Goal: Task Accomplishment & Management: Complete application form

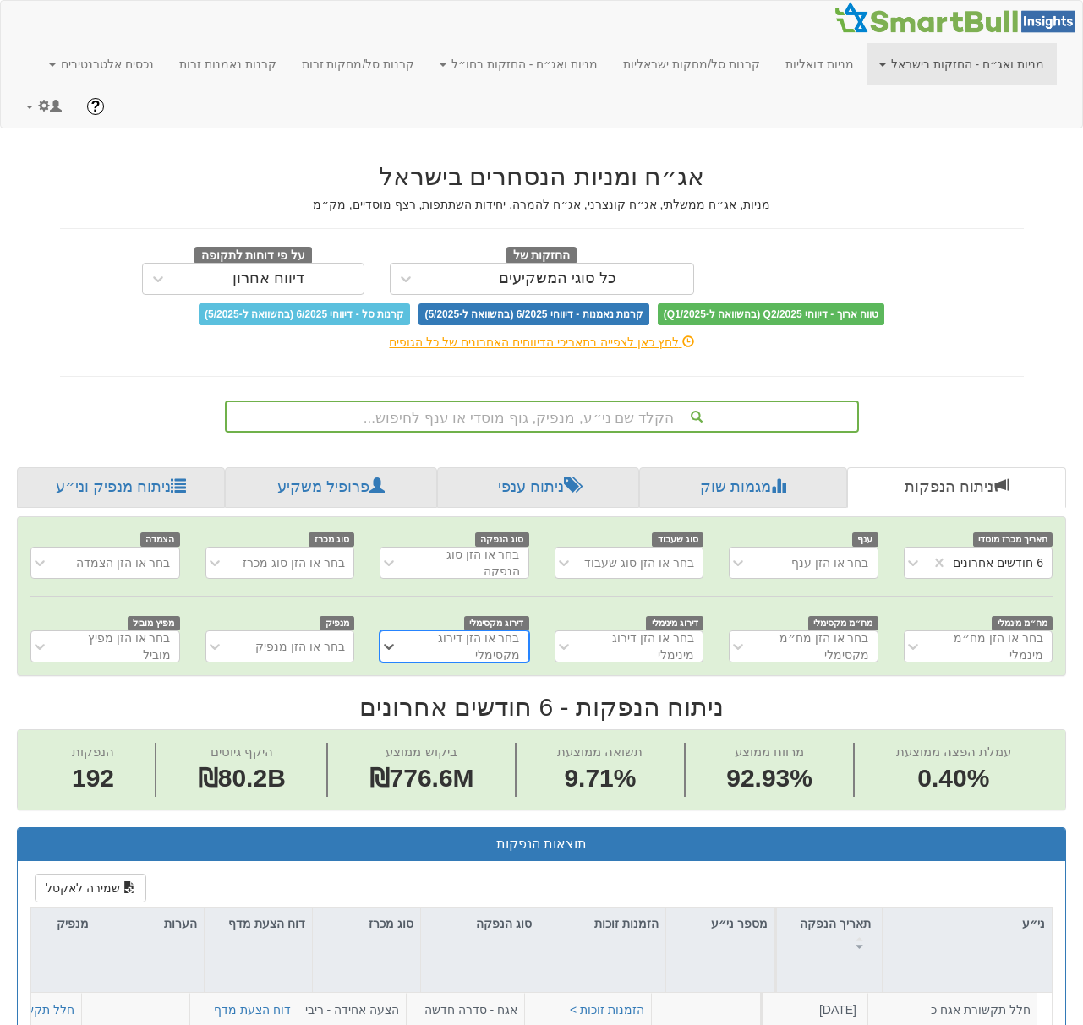
scroll to position [0, 3609]
click at [21, 85] on link at bounding box center [44, 106] width 61 height 42
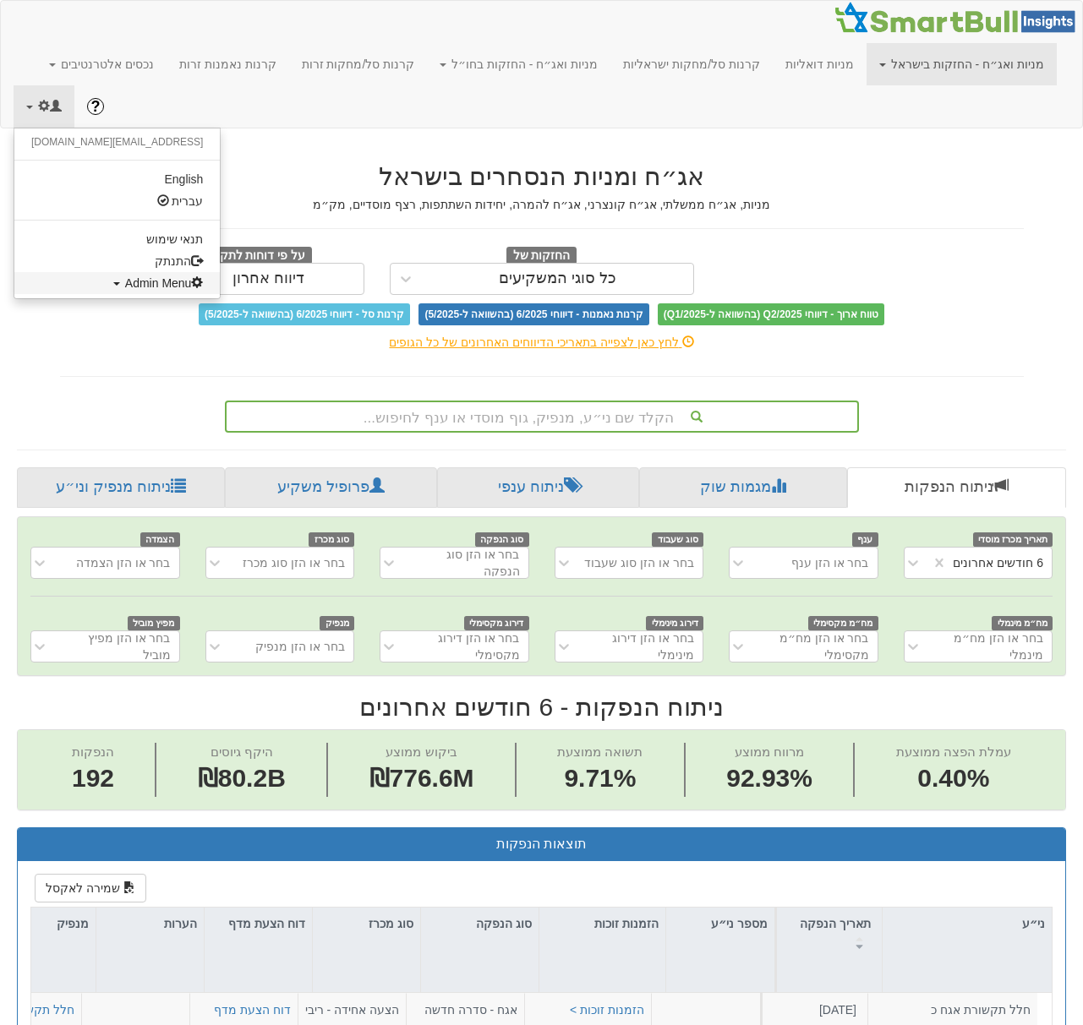
click at [66, 272] on link "Admin Menu" at bounding box center [116, 283] width 205 height 22
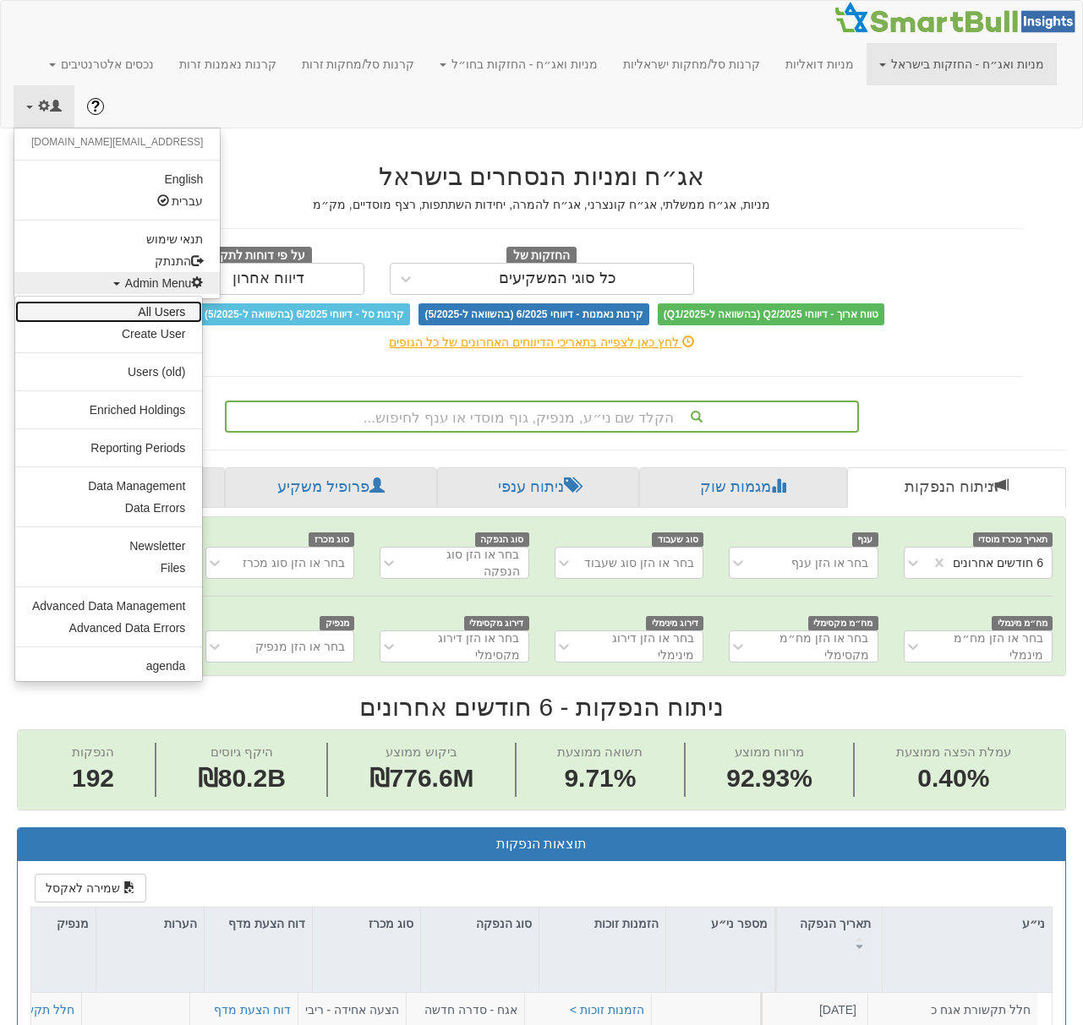
click at [128, 301] on link "All Users" at bounding box center [108, 312] width 187 height 22
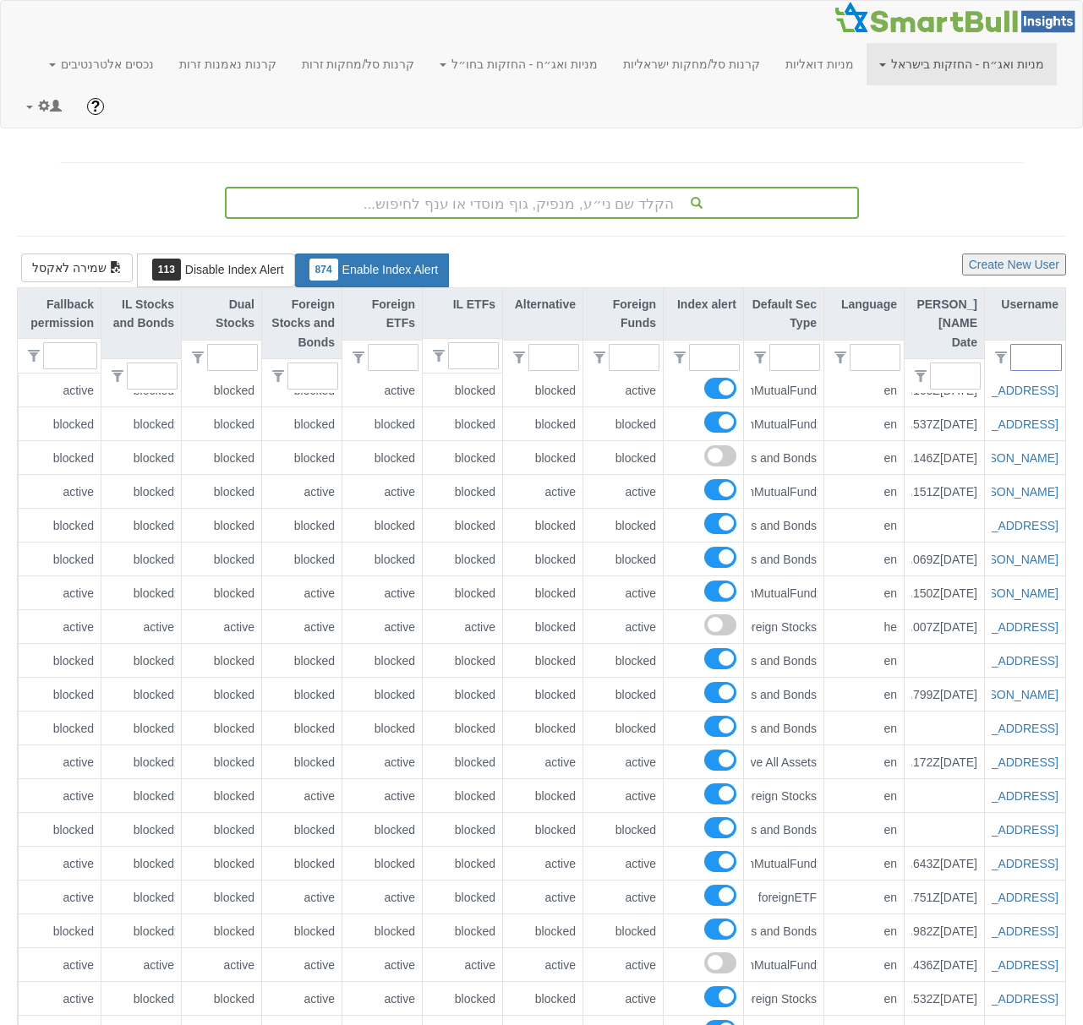
click at [1026, 352] on input "text" at bounding box center [1043, 357] width 36 height 25
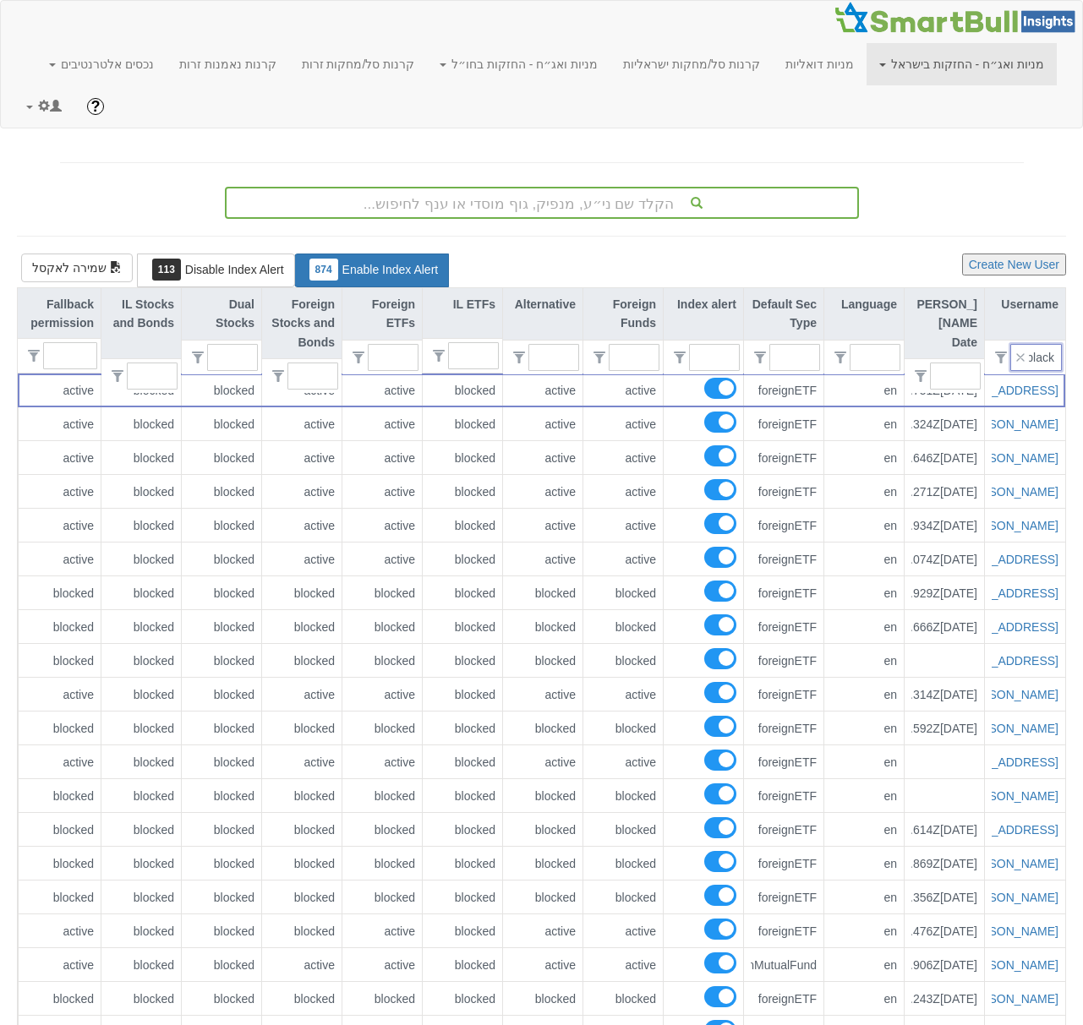
scroll to position [0, -3]
type input "black"
click at [1045, 255] on button "Create New User" at bounding box center [1014, 265] width 104 height 22
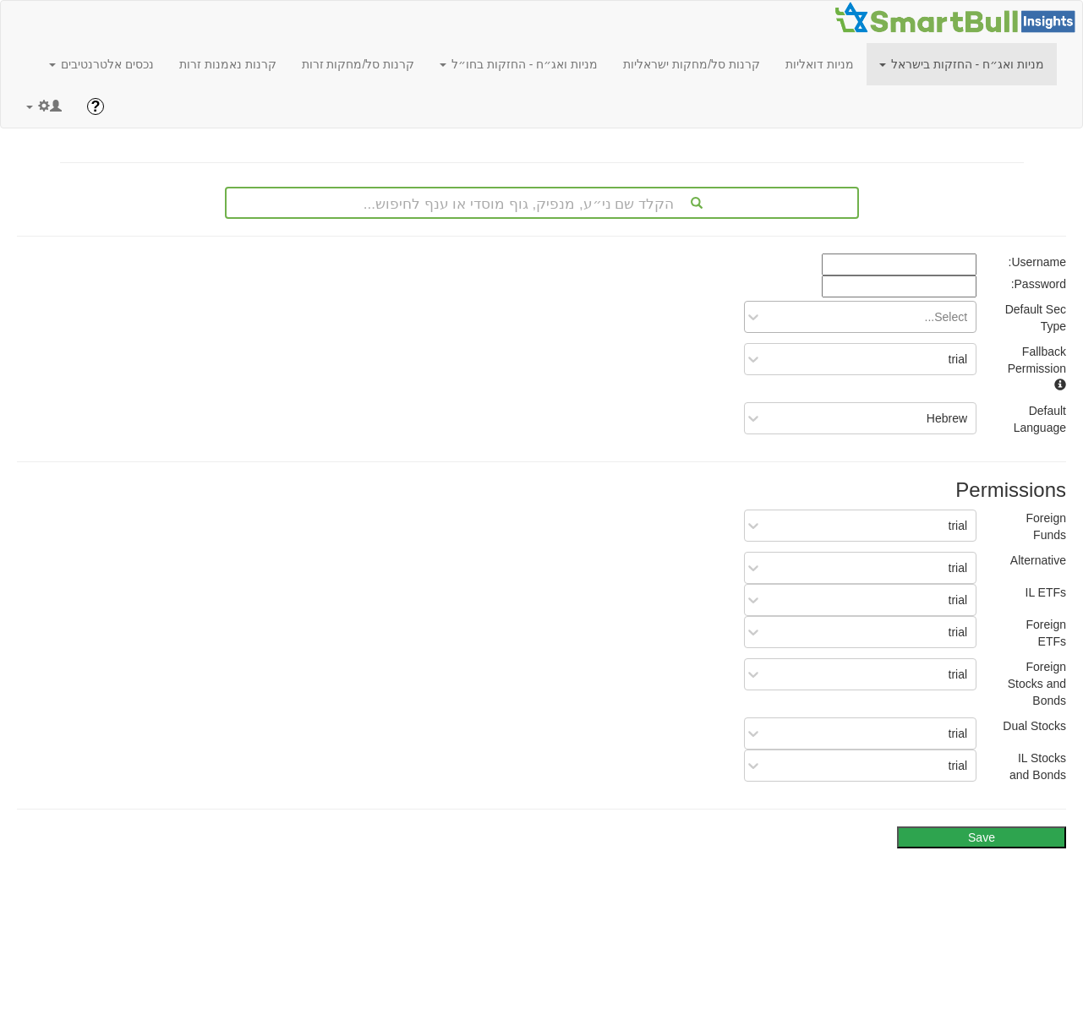
click at [897, 317] on div "Select..." at bounding box center [873, 316] width 205 height 27
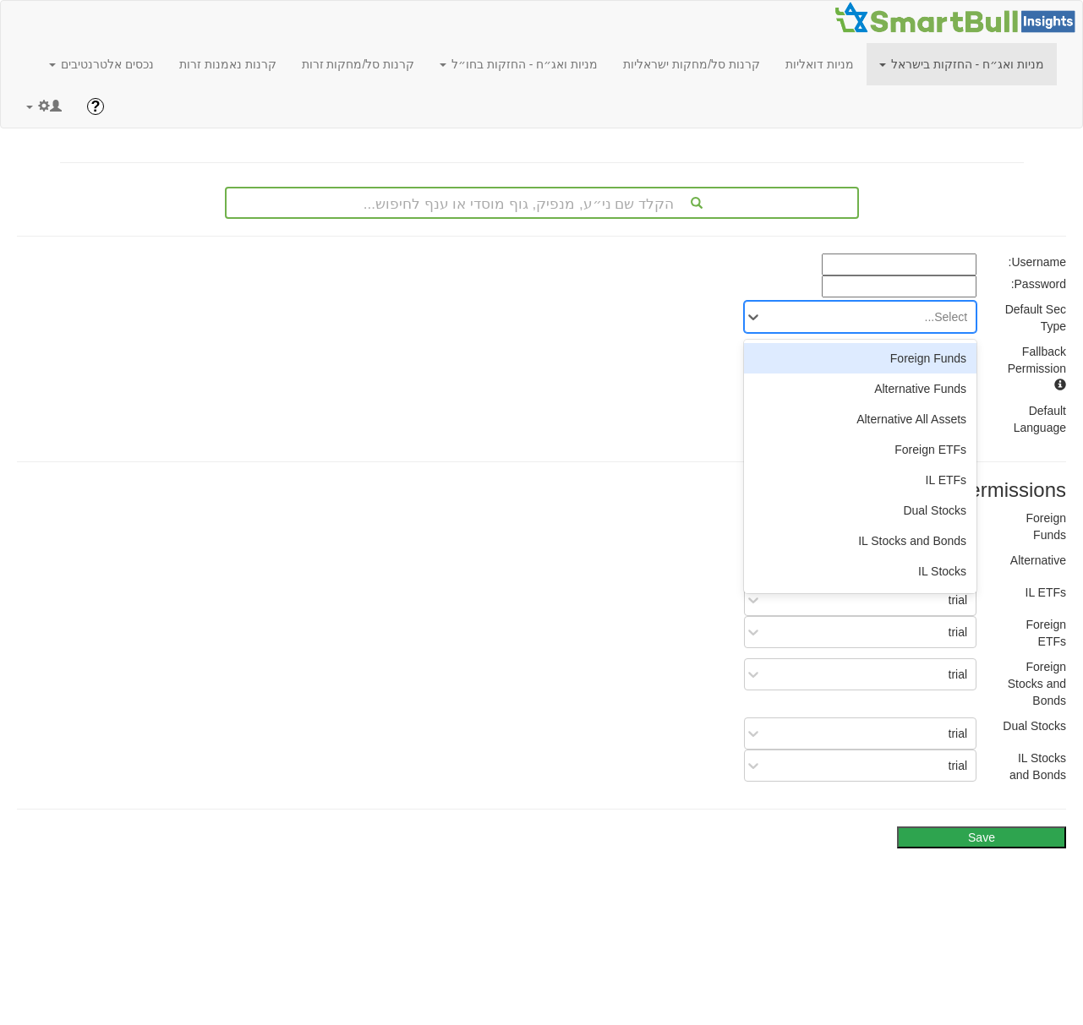
click at [935, 255] on input at bounding box center [899, 265] width 155 height 22
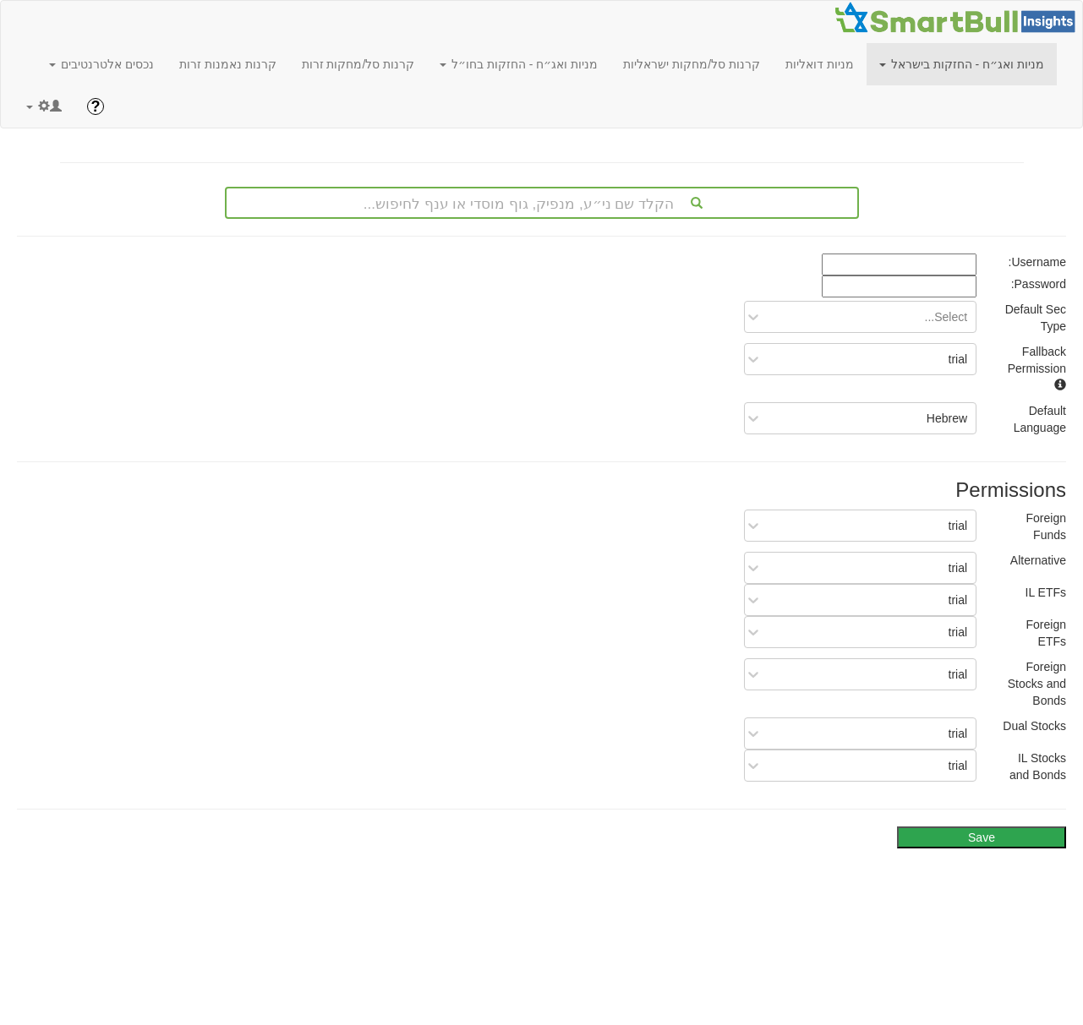
paste input "WgjL6811"
click at [934, 257] on input "WgjL6811" at bounding box center [899, 265] width 155 height 22
paste input "alexandra.andrioti@hpspartners.com"
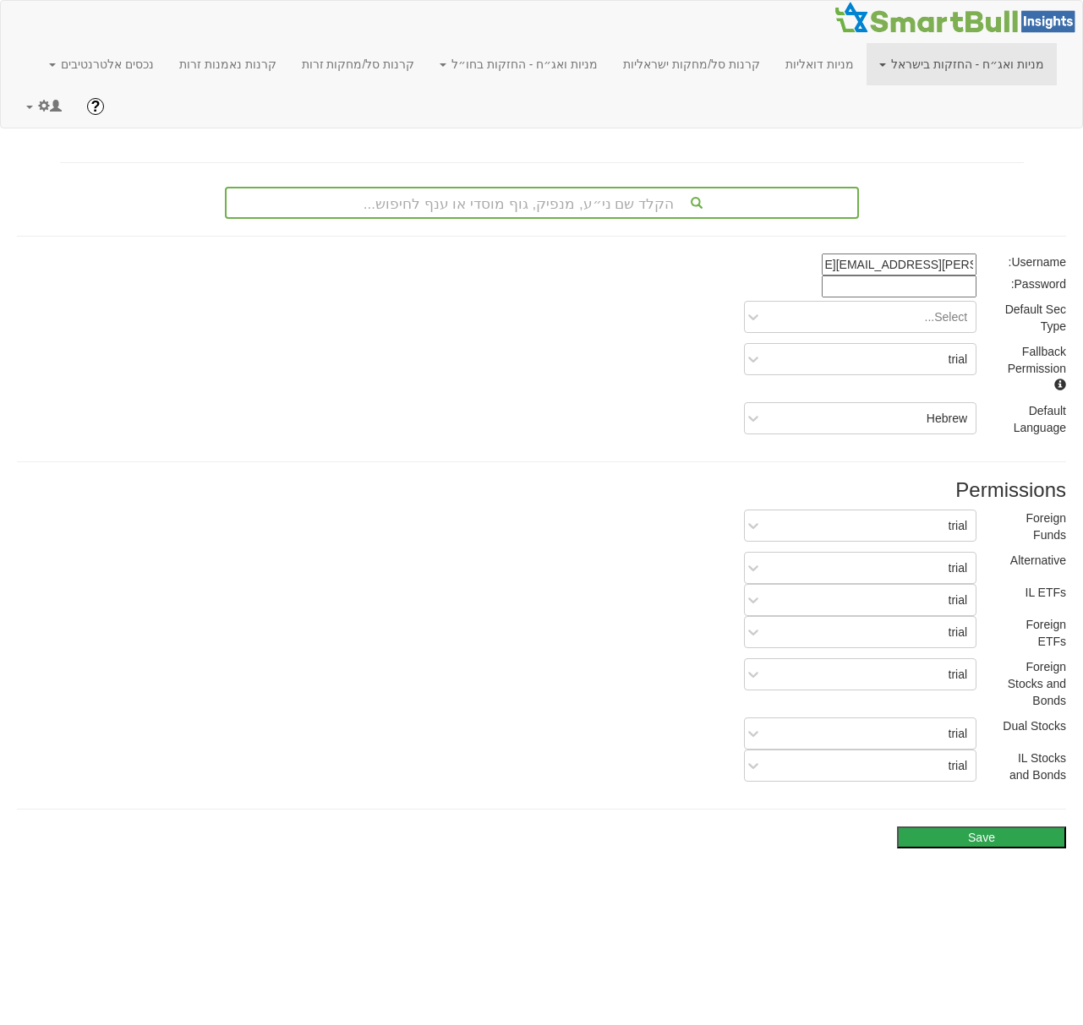
type input "alexandra.andrioti@hpspartners.com"
click at [931, 276] on input at bounding box center [899, 287] width 155 height 22
paste input "WgjL6811"
type input "WgjL6811"
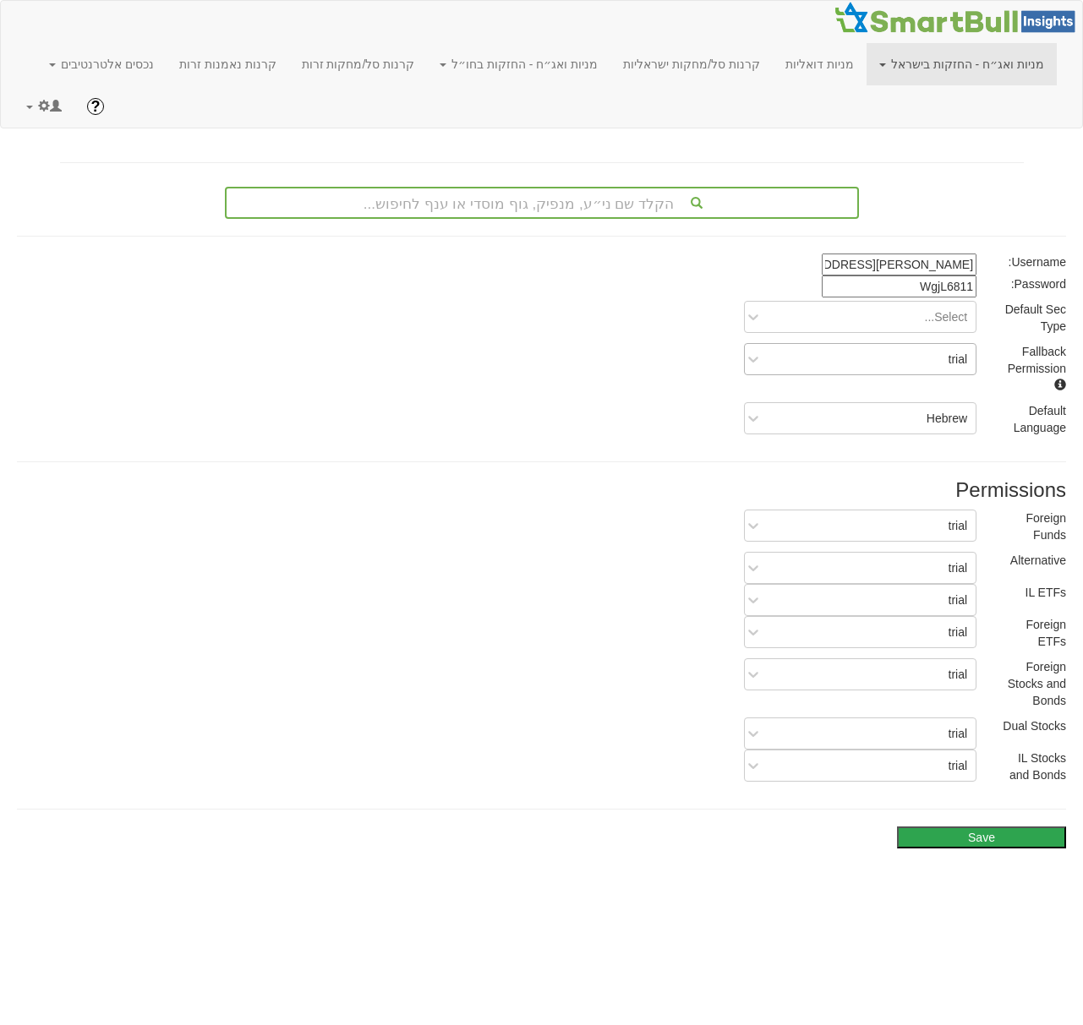
click at [918, 365] on div "trial" at bounding box center [873, 359] width 205 height 27
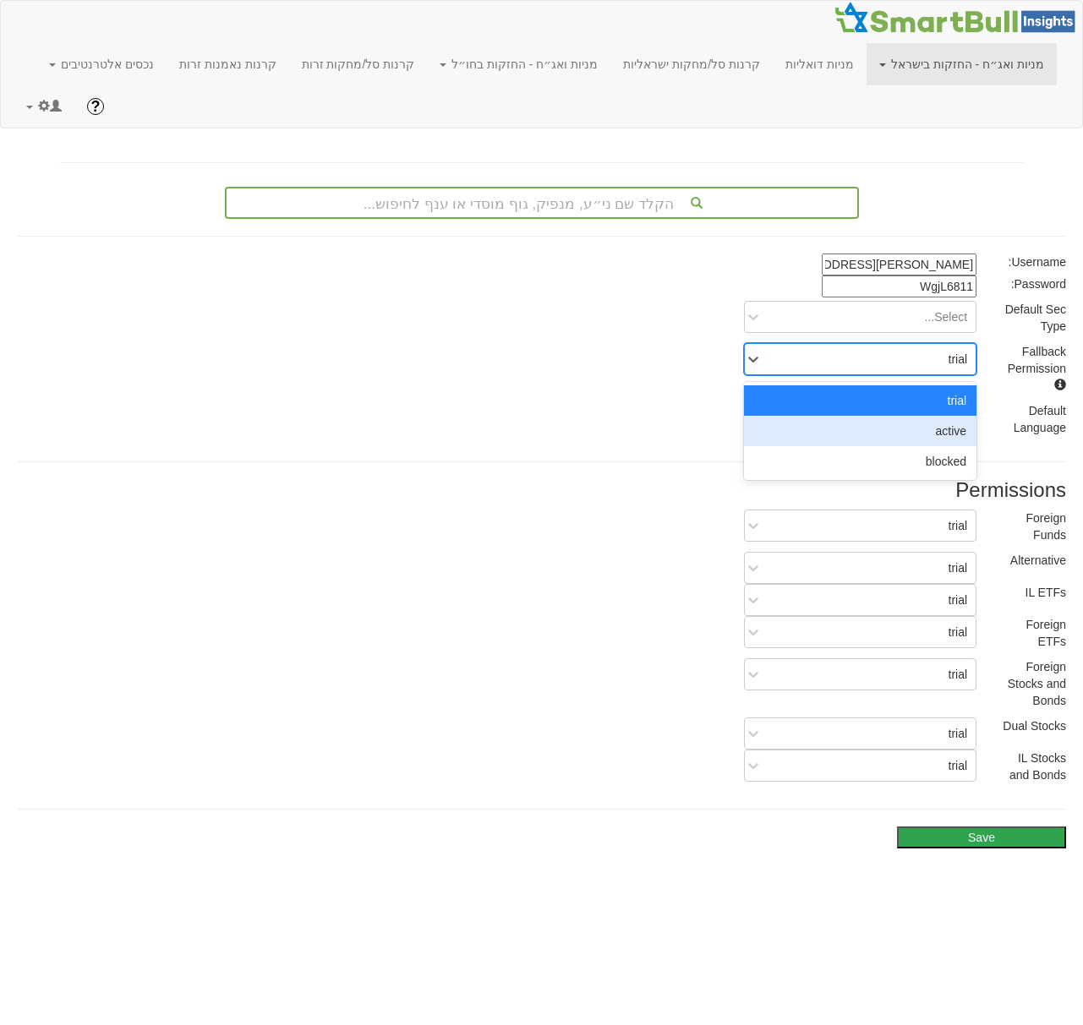
click at [918, 438] on div "active" at bounding box center [860, 431] width 232 height 30
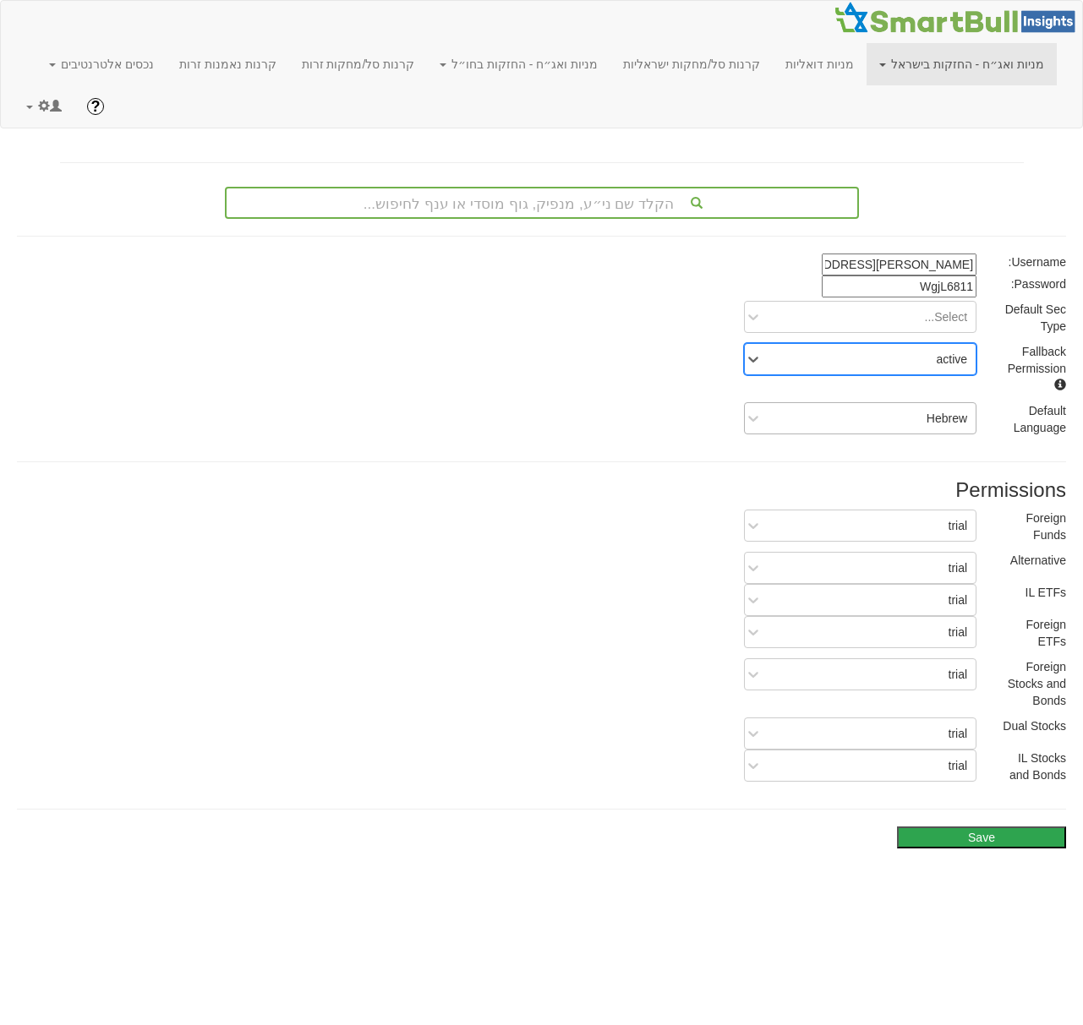
click at [915, 420] on div "Hebrew" at bounding box center [873, 418] width 205 height 27
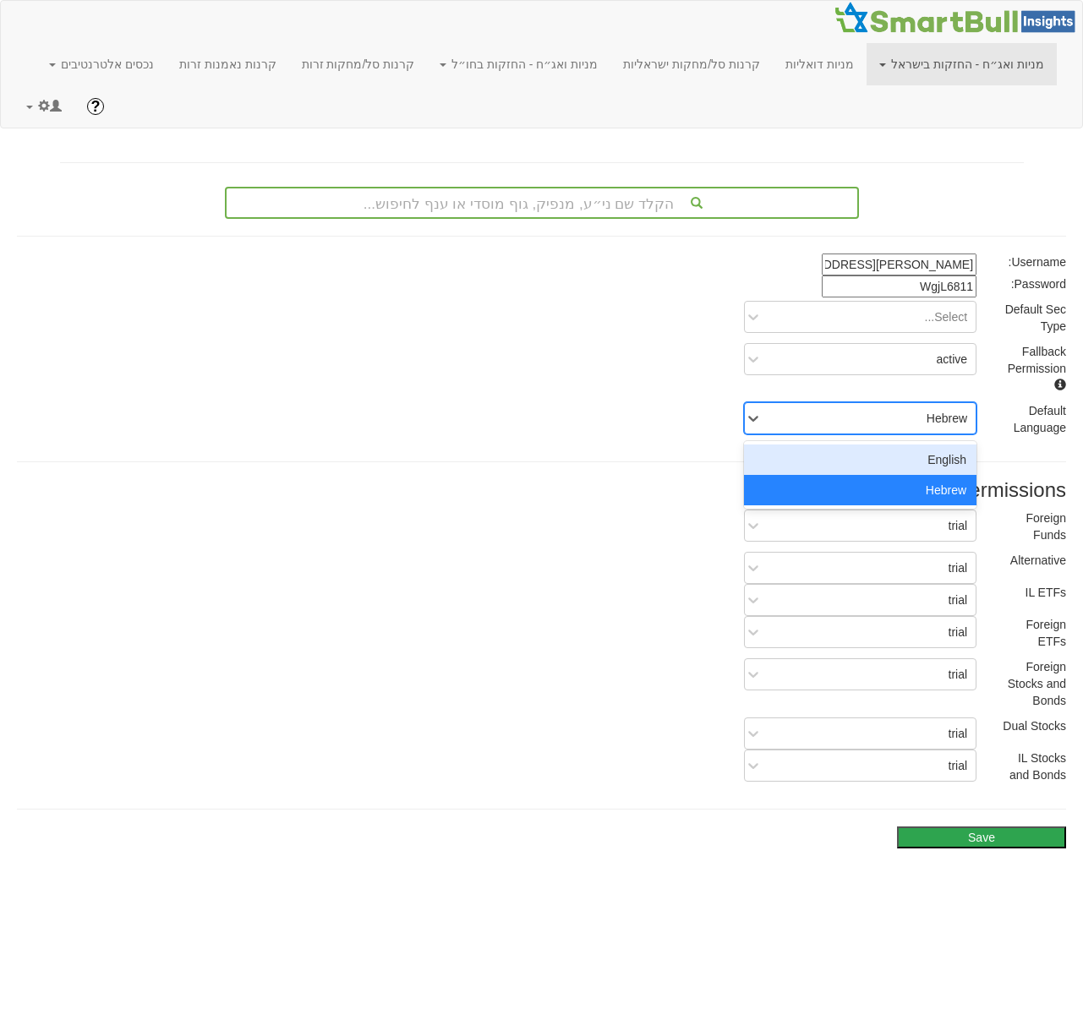
click at [913, 454] on div "English" at bounding box center [860, 460] width 232 height 30
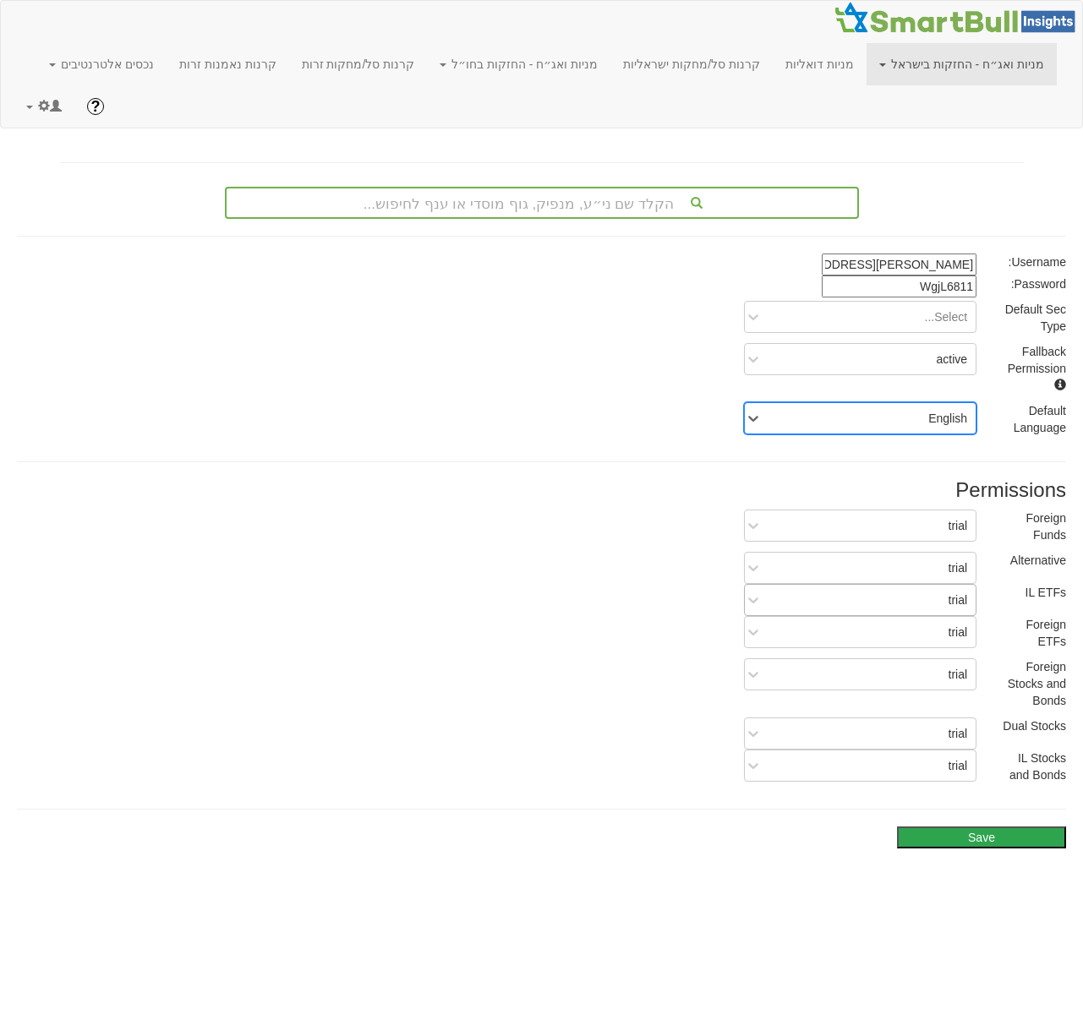
click at [920, 592] on div "trial" at bounding box center [873, 600] width 205 height 27
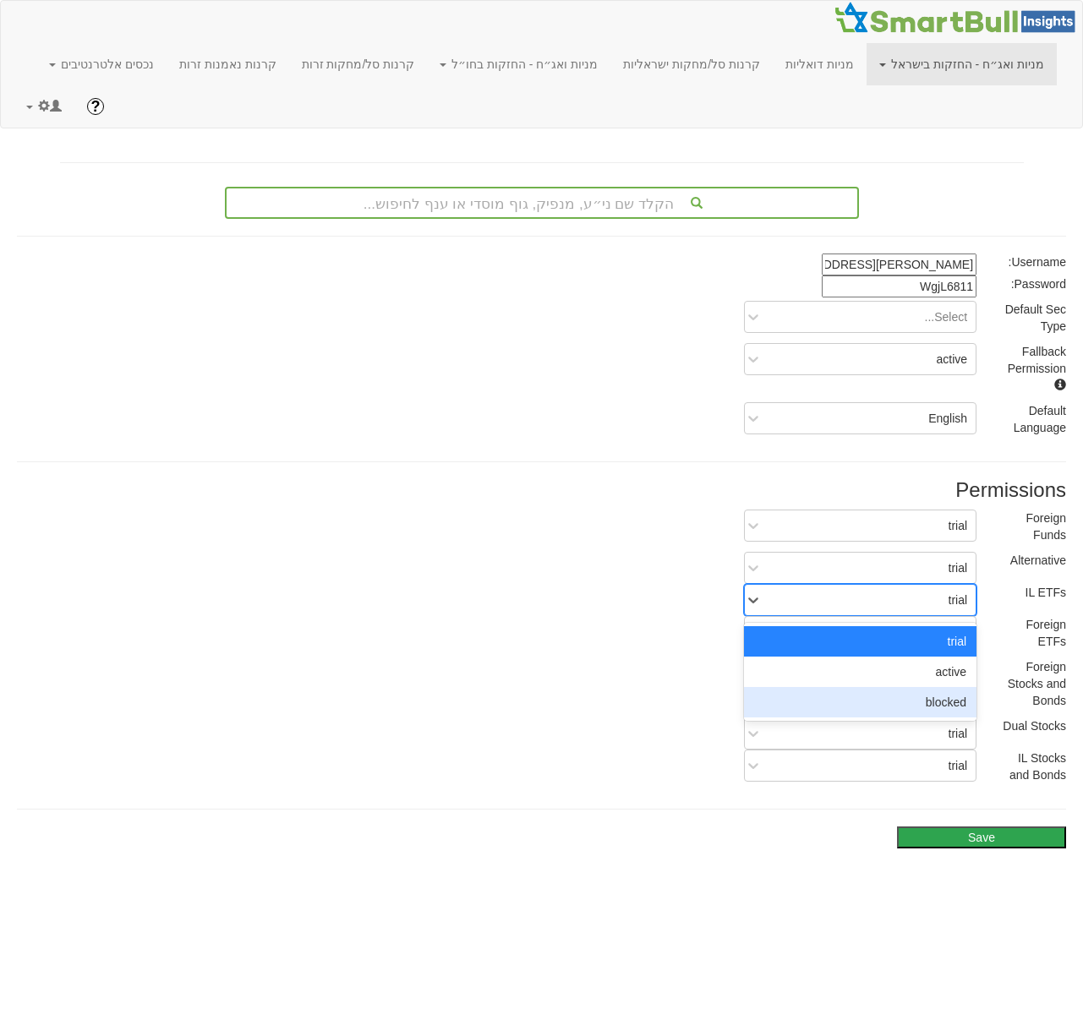
click at [910, 709] on div "blocked" at bounding box center [860, 702] width 232 height 30
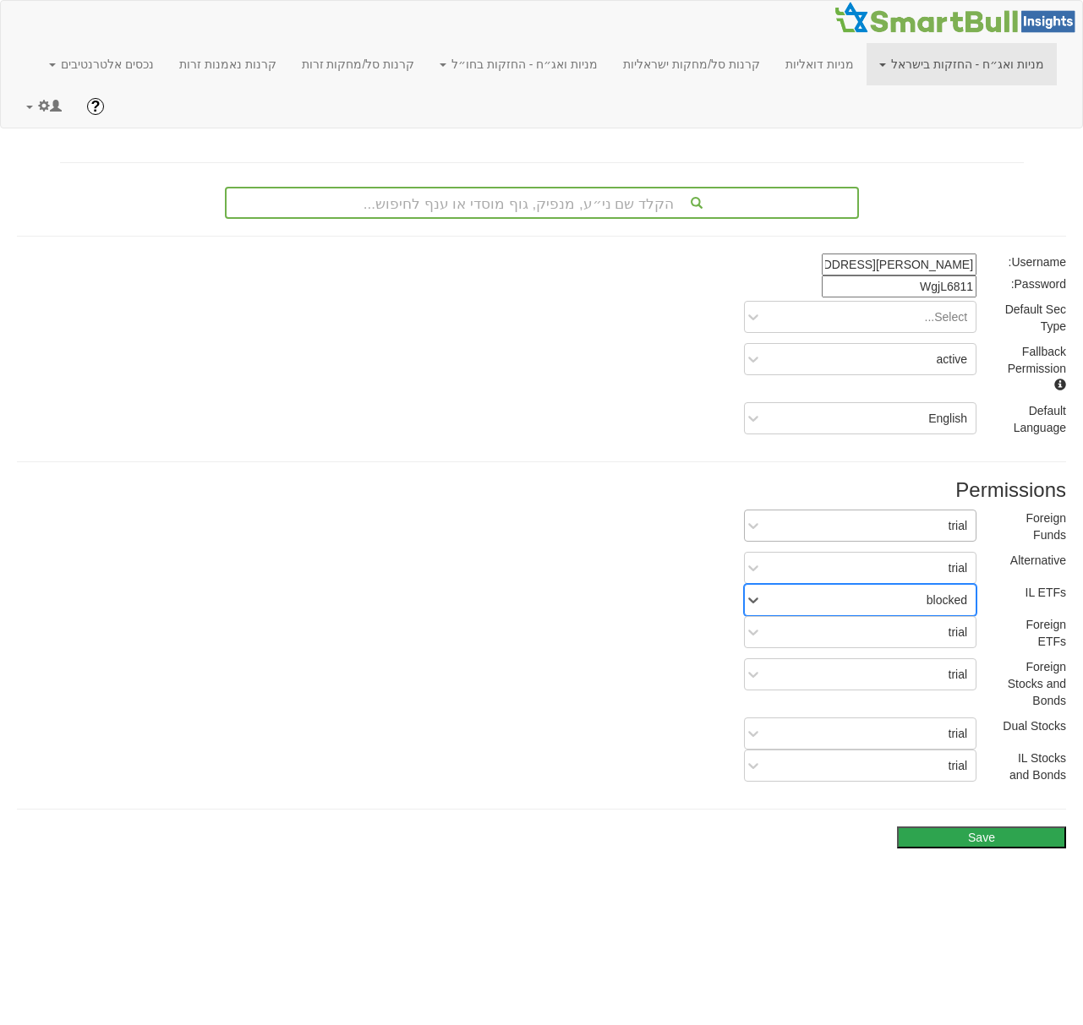
click at [910, 539] on div "trial" at bounding box center [860, 526] width 232 height 32
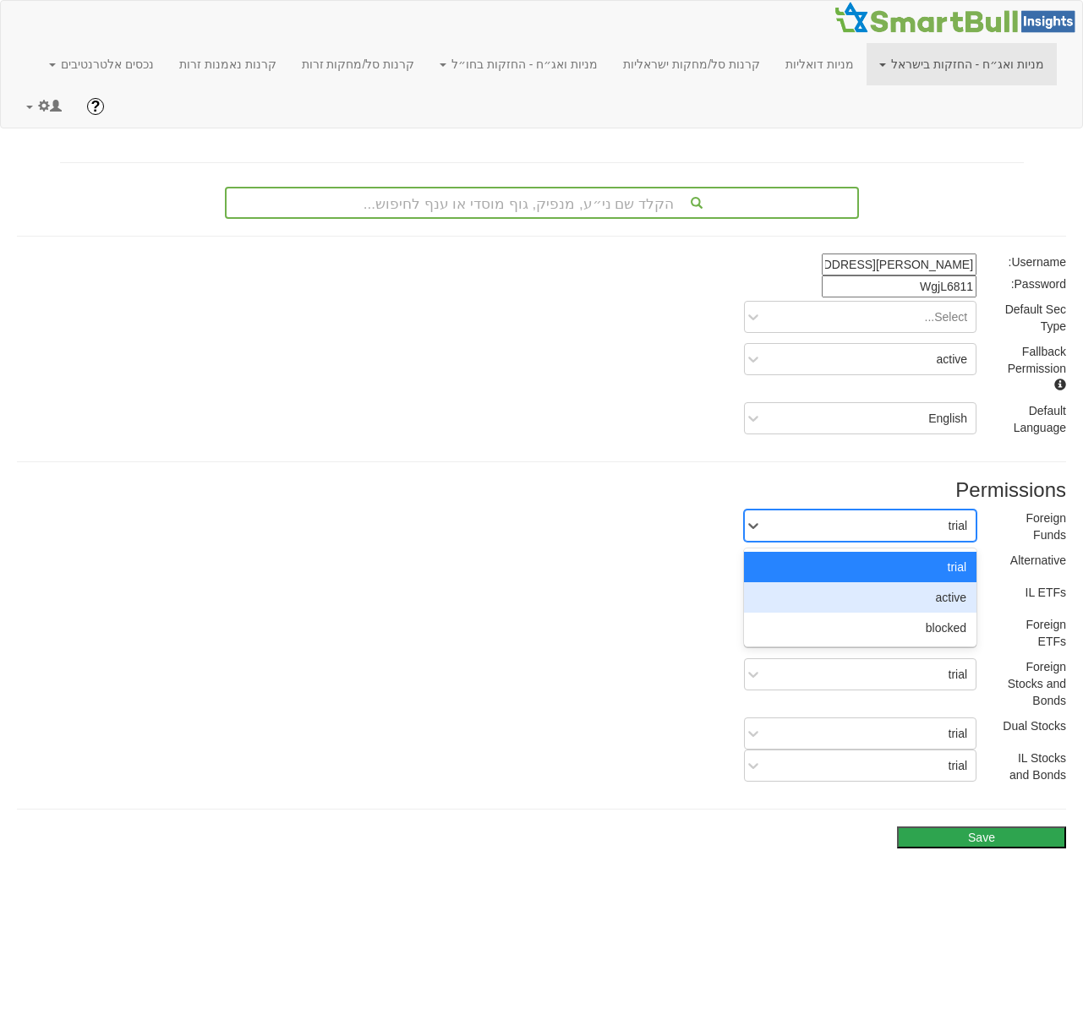
click at [905, 591] on div "active" at bounding box center [860, 597] width 232 height 30
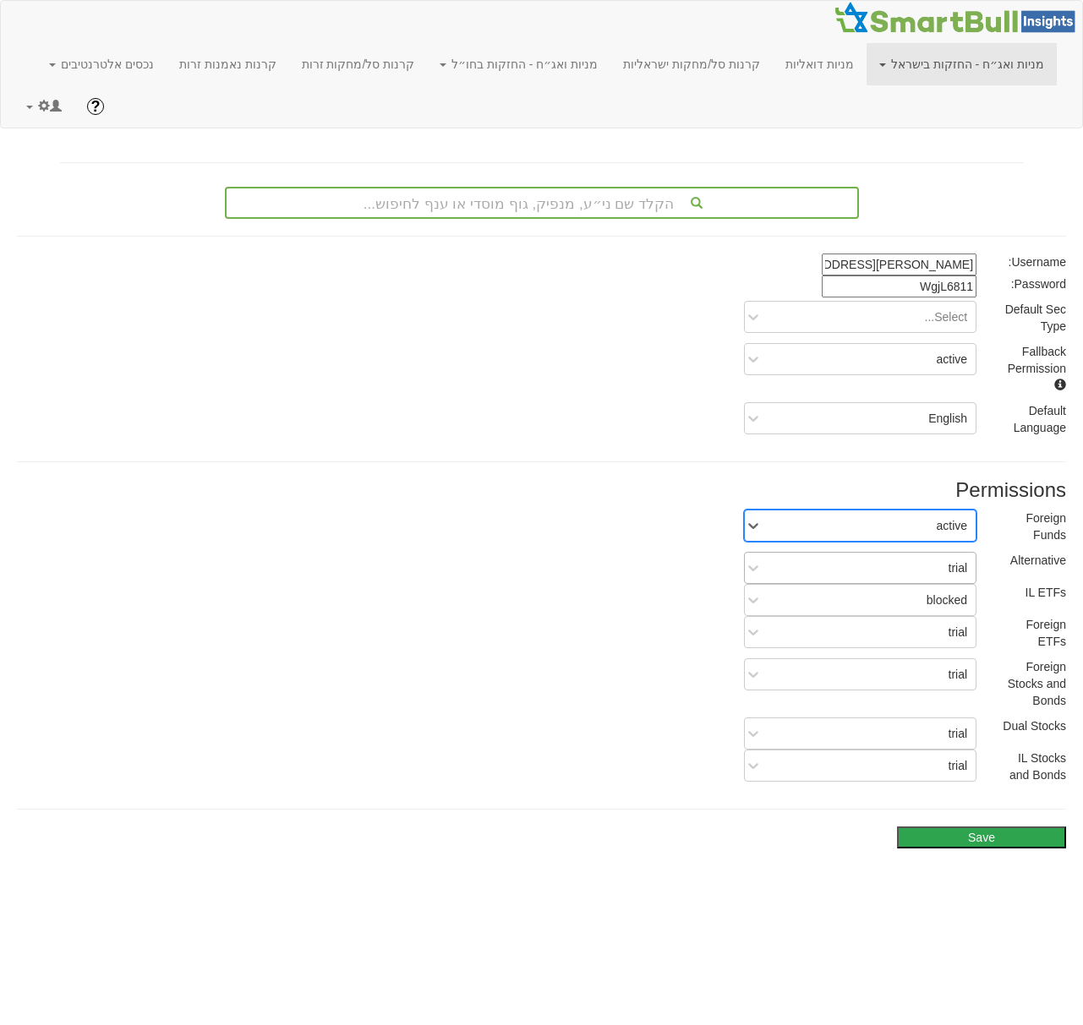
click at [905, 561] on div "trial" at bounding box center [873, 568] width 205 height 27
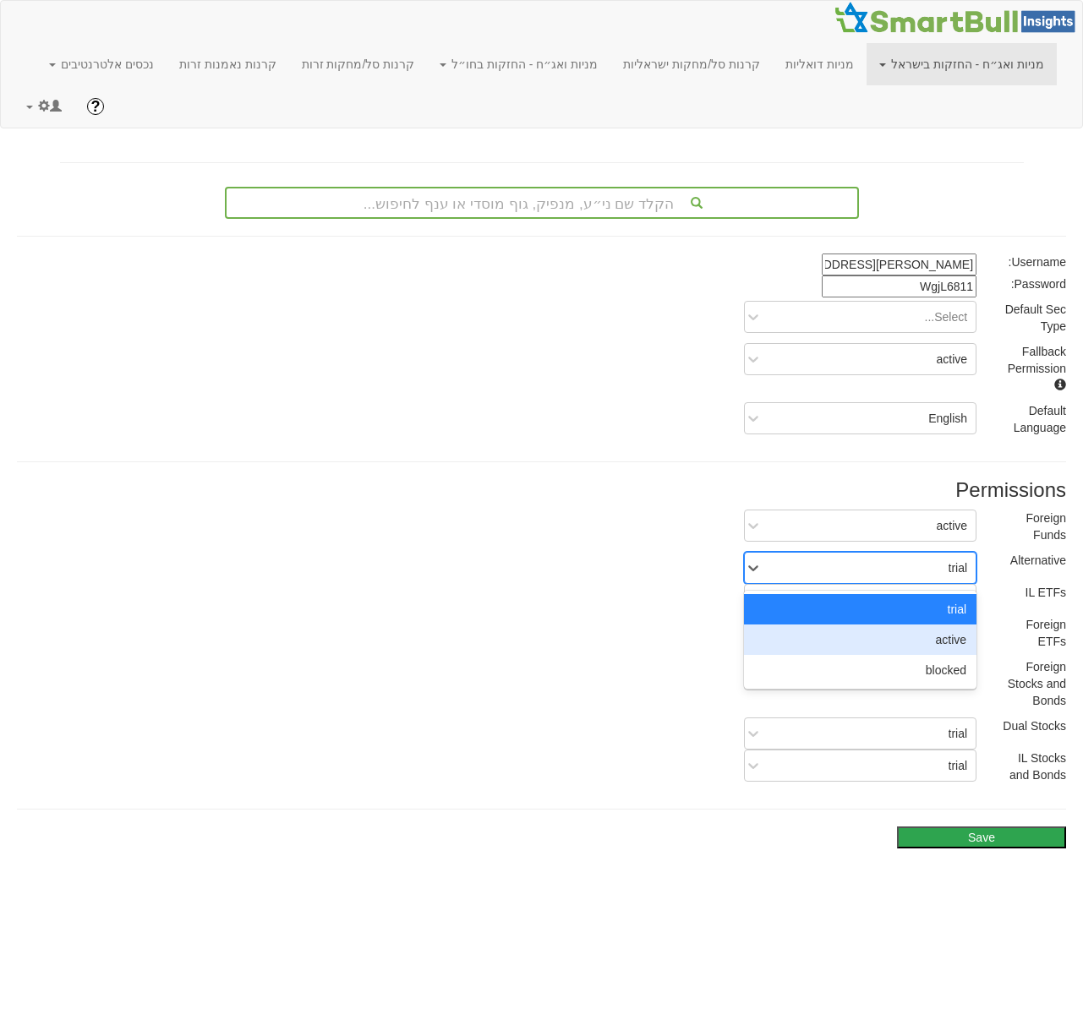
click at [899, 634] on div "active" at bounding box center [860, 640] width 232 height 30
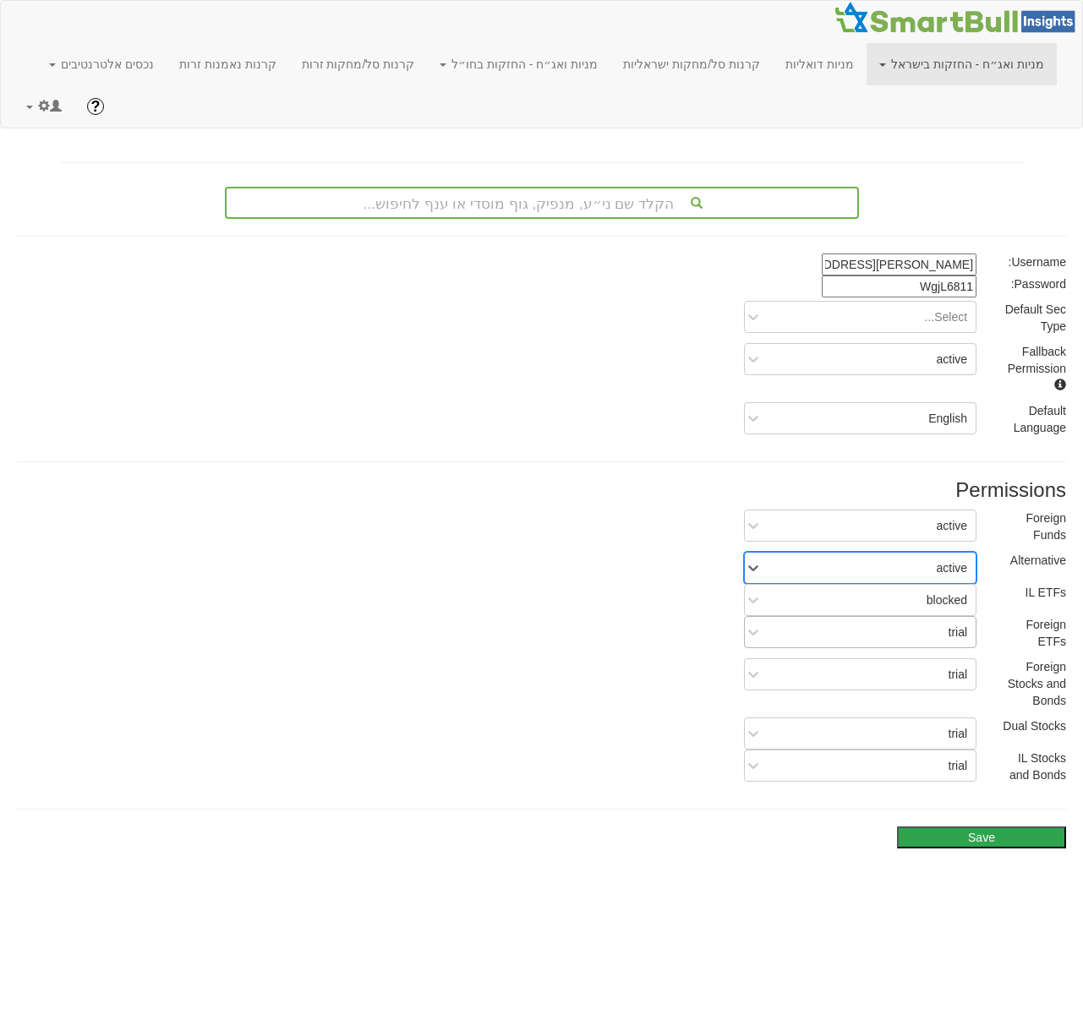
click at [896, 637] on div "trial" at bounding box center [873, 632] width 205 height 27
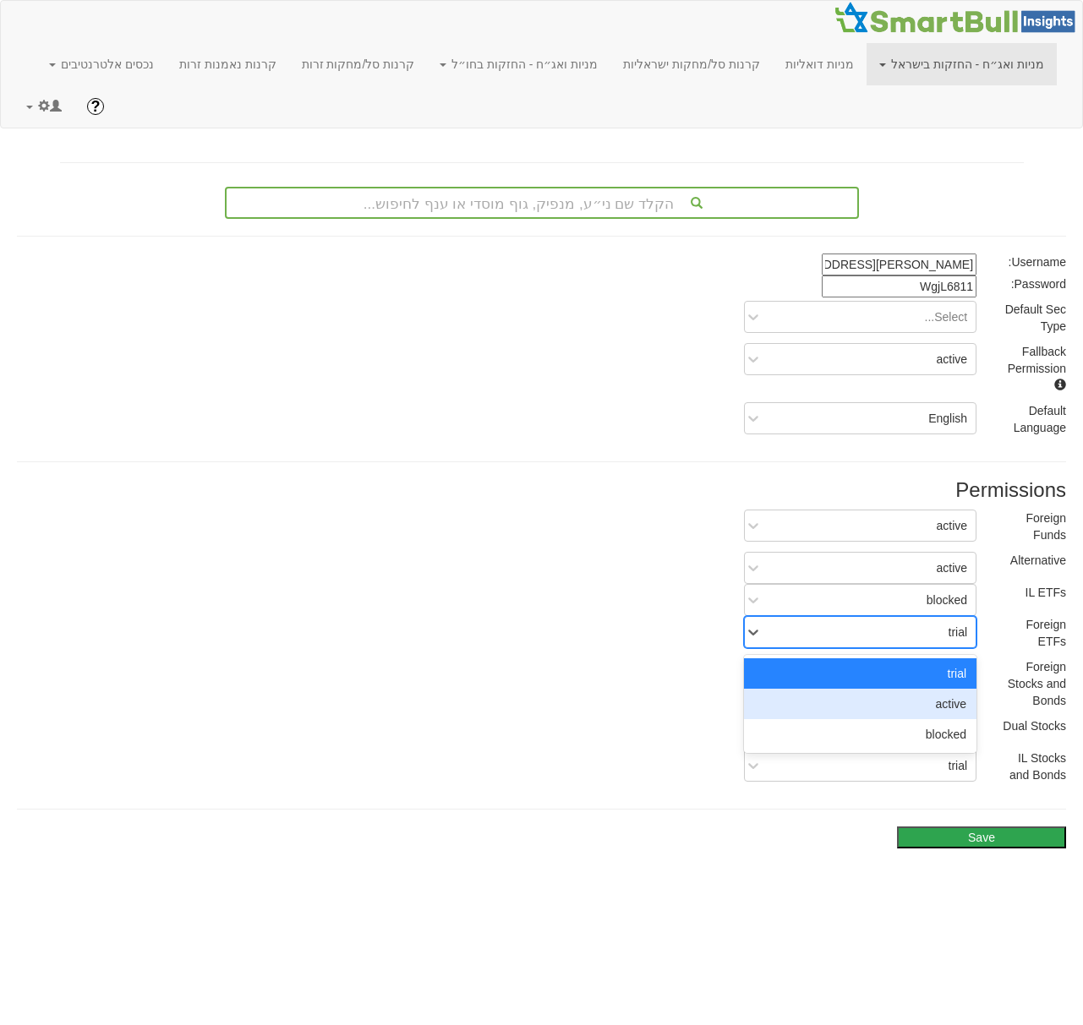
click at [895, 708] on div "active" at bounding box center [860, 704] width 232 height 30
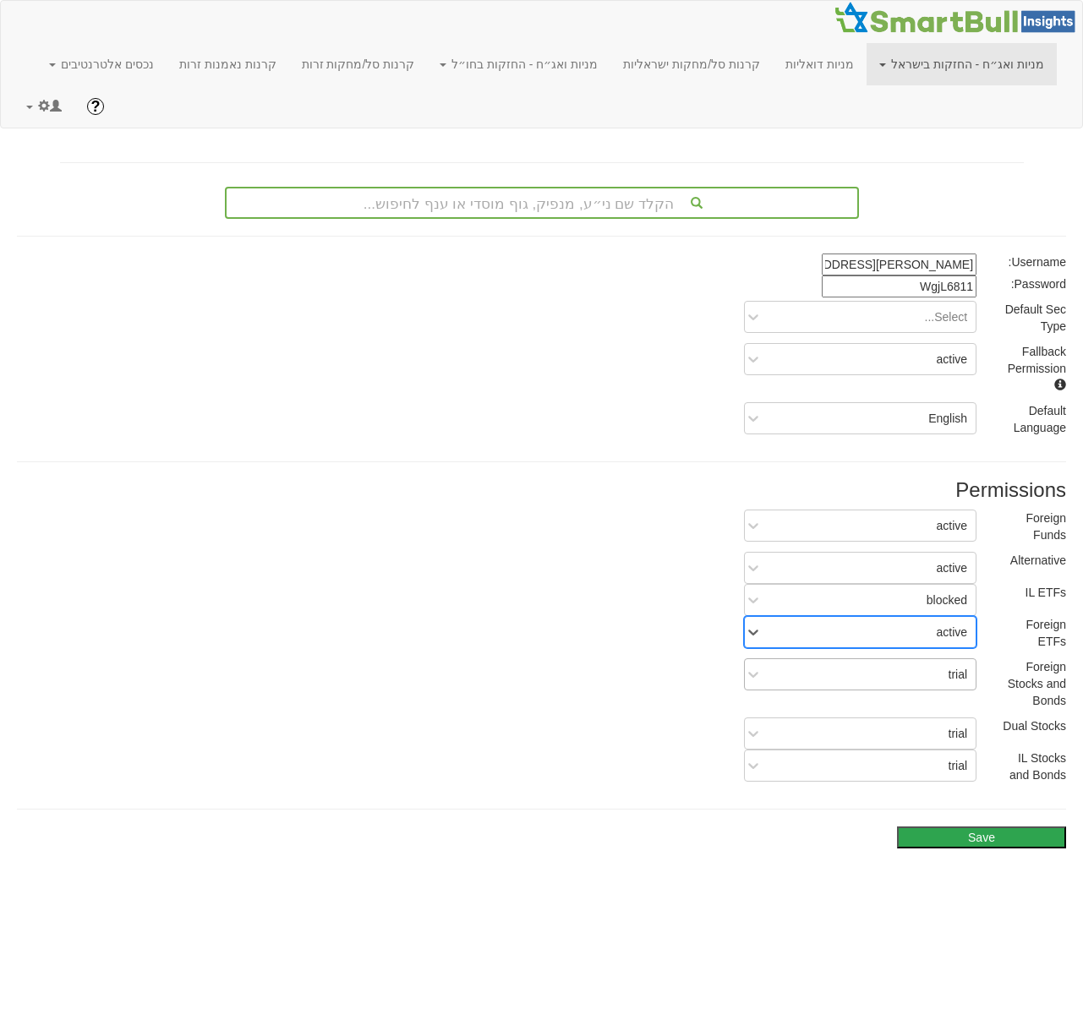
click at [898, 679] on div "trial" at bounding box center [873, 674] width 205 height 27
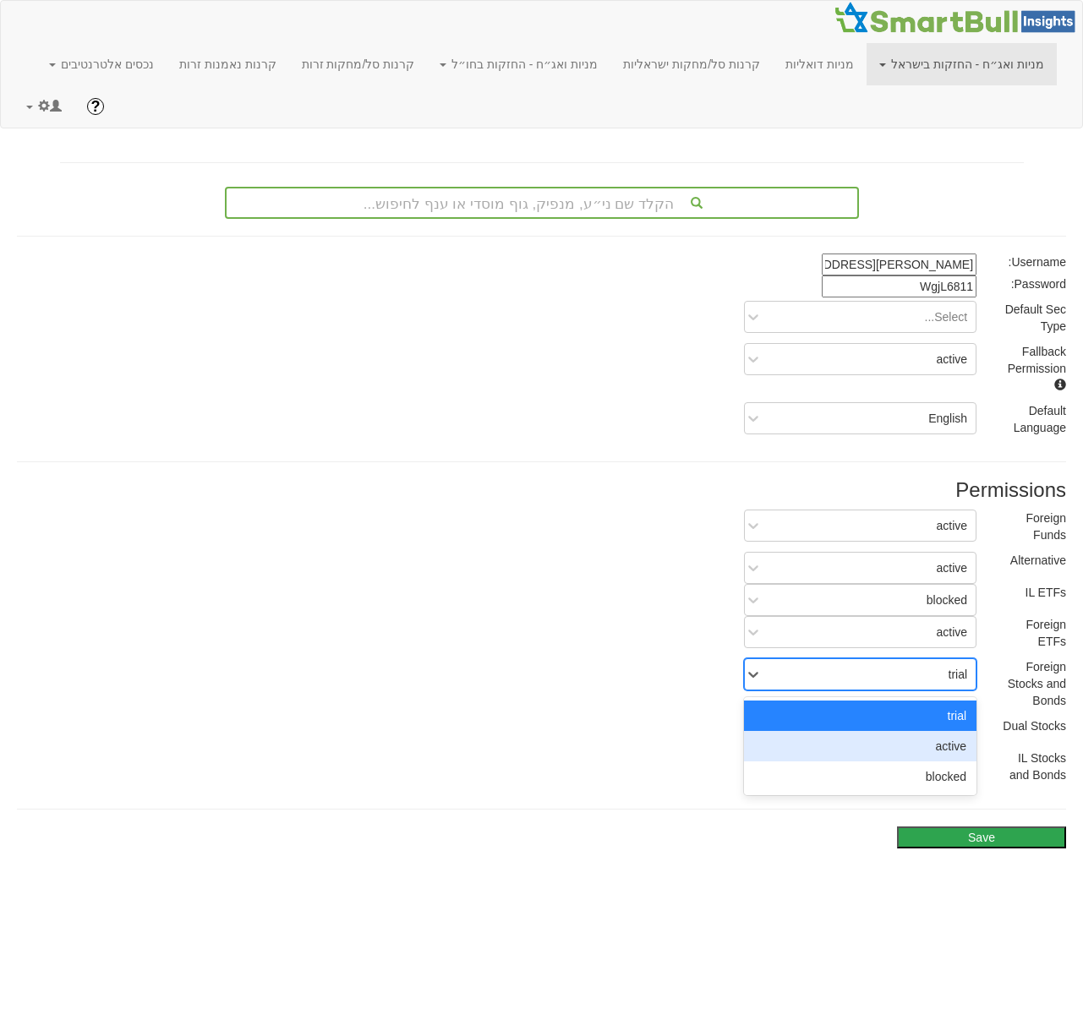
click at [900, 745] on div "active" at bounding box center [860, 746] width 232 height 30
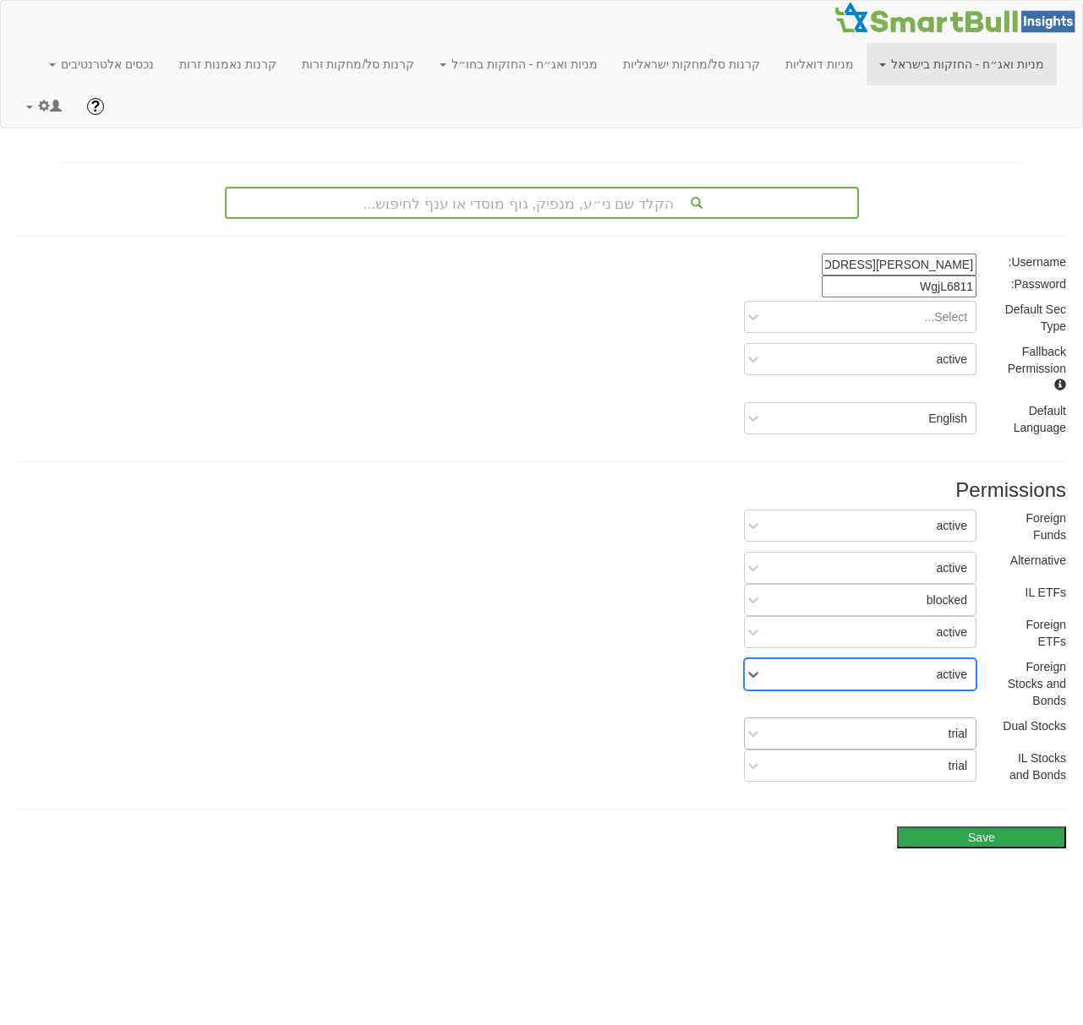
click at [878, 737] on div "trial" at bounding box center [873, 733] width 205 height 27
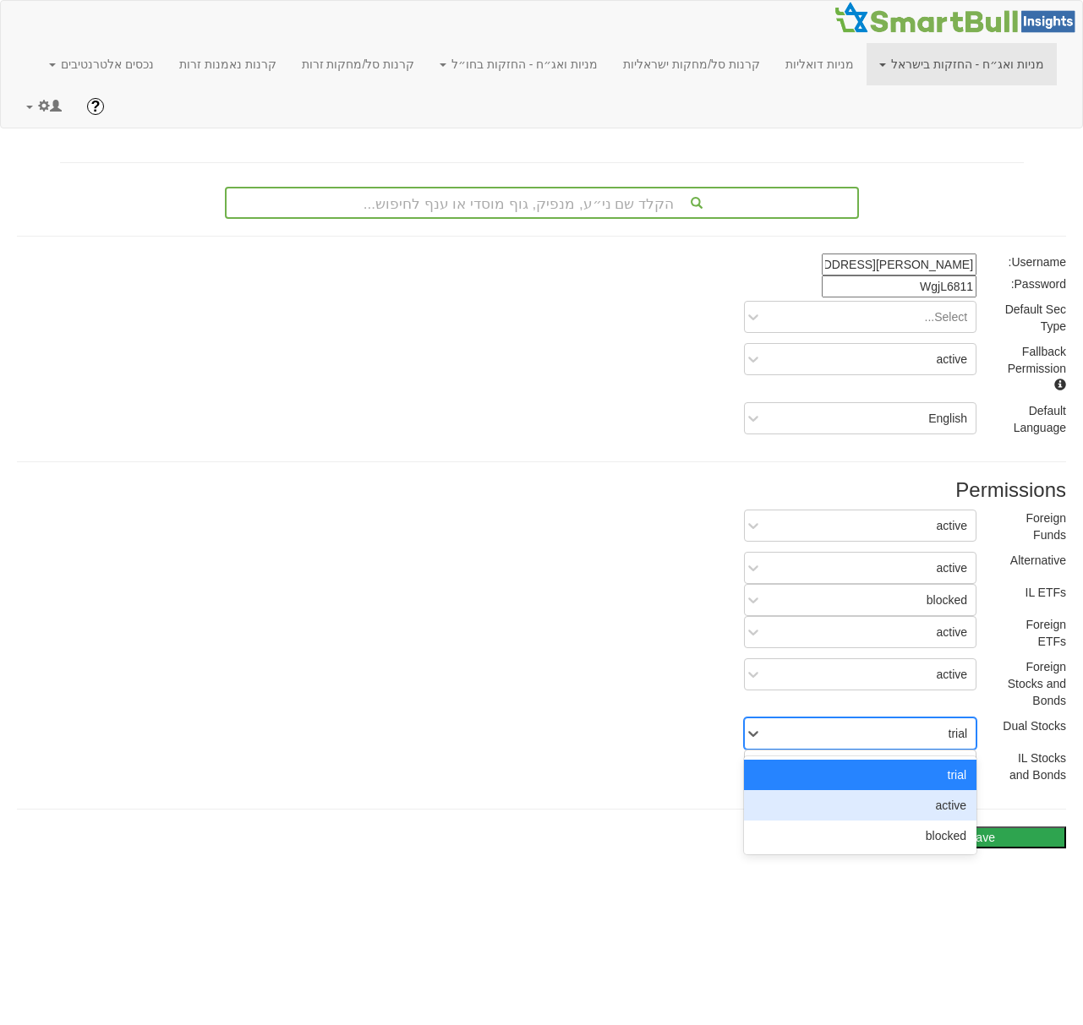
click at [894, 807] on div "active" at bounding box center [860, 805] width 232 height 30
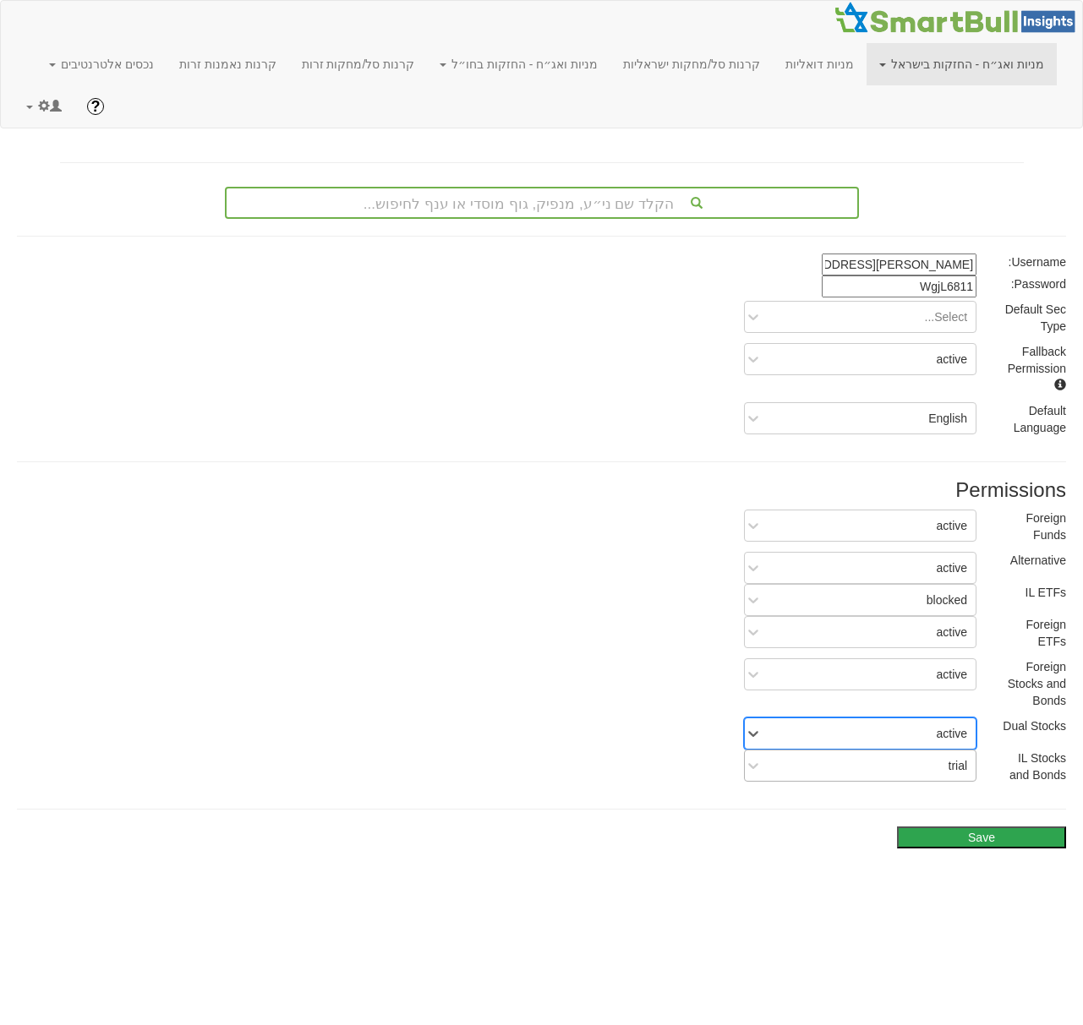
click at [899, 767] on div "trial" at bounding box center [873, 765] width 205 height 27
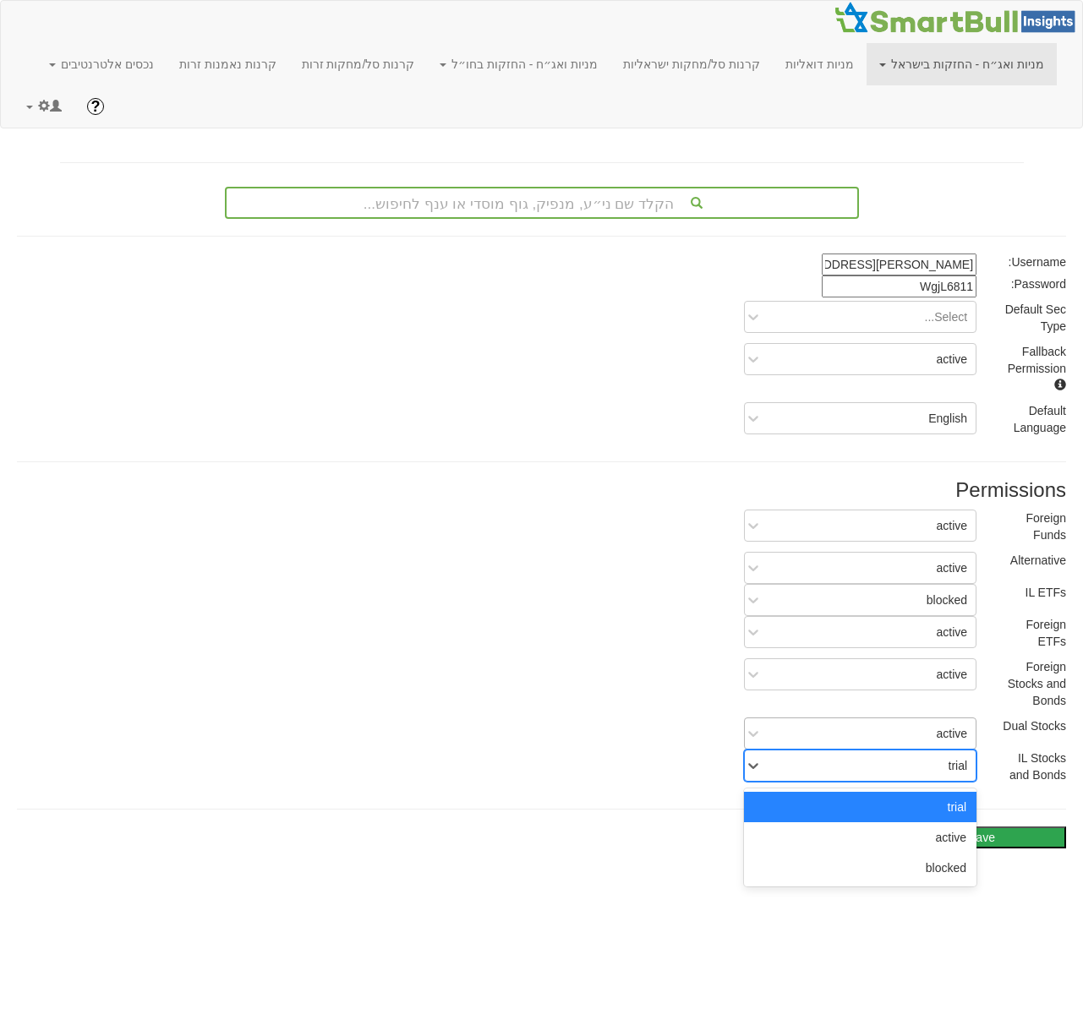
click at [882, 734] on div "active" at bounding box center [873, 733] width 205 height 27
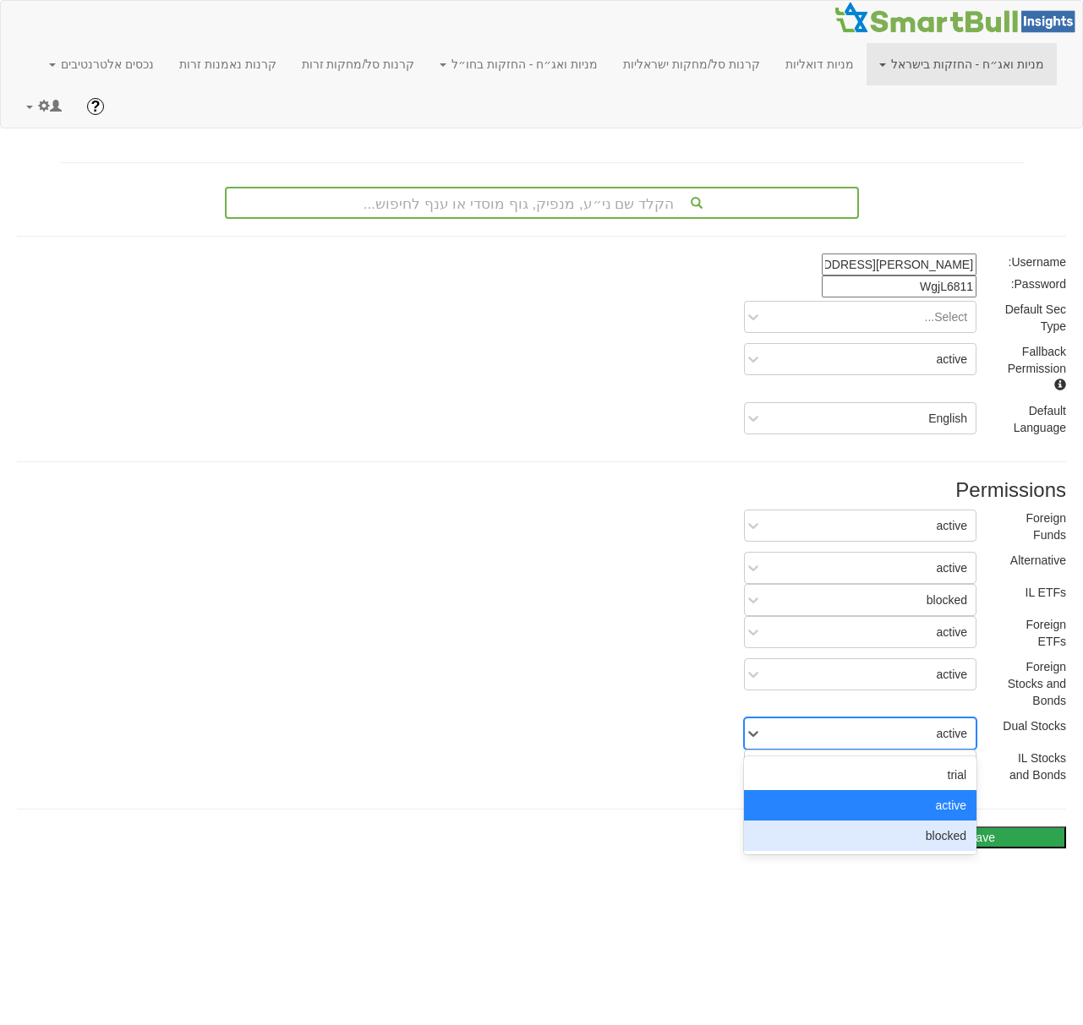
click at [887, 833] on div "blocked" at bounding box center [860, 836] width 232 height 30
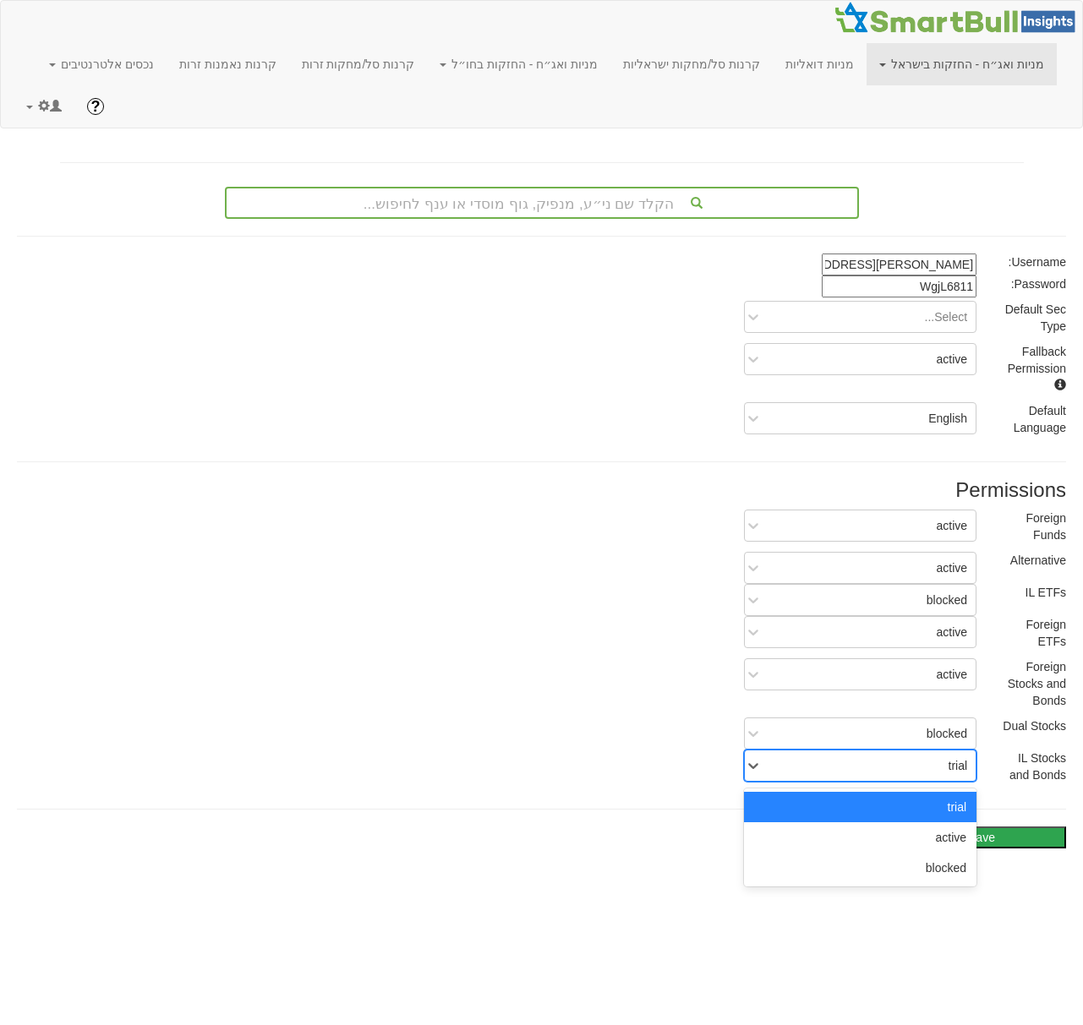
click at [882, 765] on div "trial" at bounding box center [873, 765] width 205 height 27
click at [892, 872] on div "blocked" at bounding box center [860, 868] width 232 height 30
click at [992, 840] on button "Save" at bounding box center [981, 838] width 169 height 22
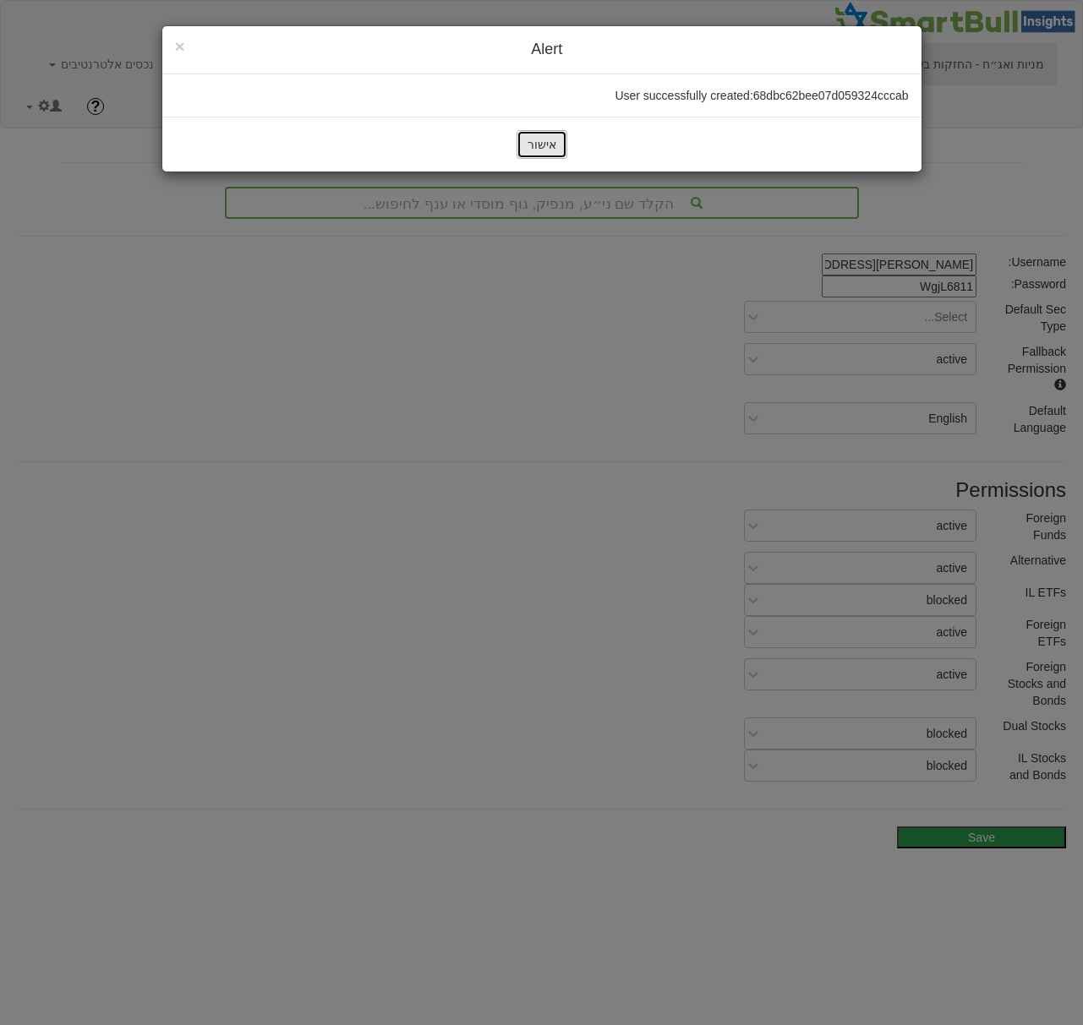
click at [528, 148] on button "אישור" at bounding box center [541, 144] width 51 height 29
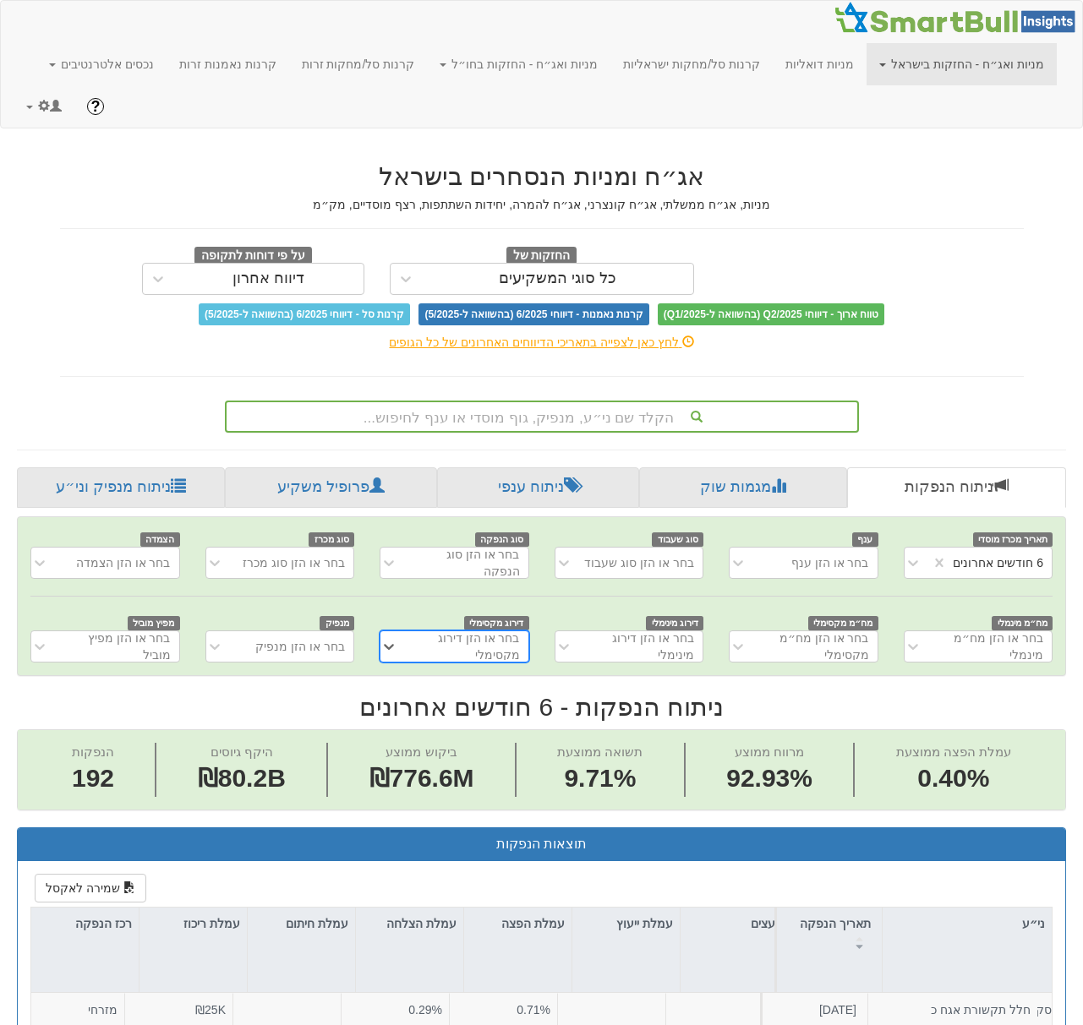
click at [591, 408] on div "הקלד שם ני״ע, מנפיק, גוף מוסדי או ענף לחיפוש..." at bounding box center [542, 416] width 631 height 29
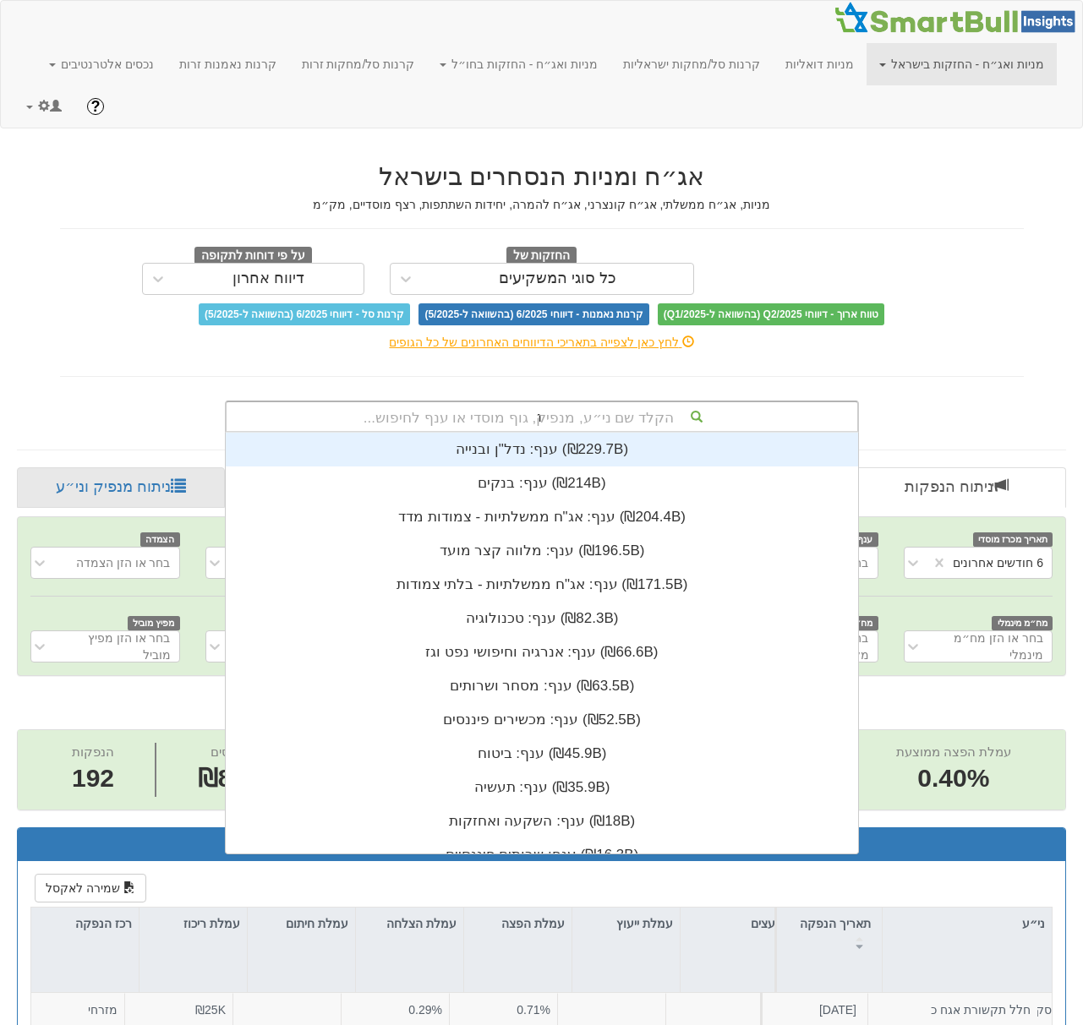
scroll to position [101, 0]
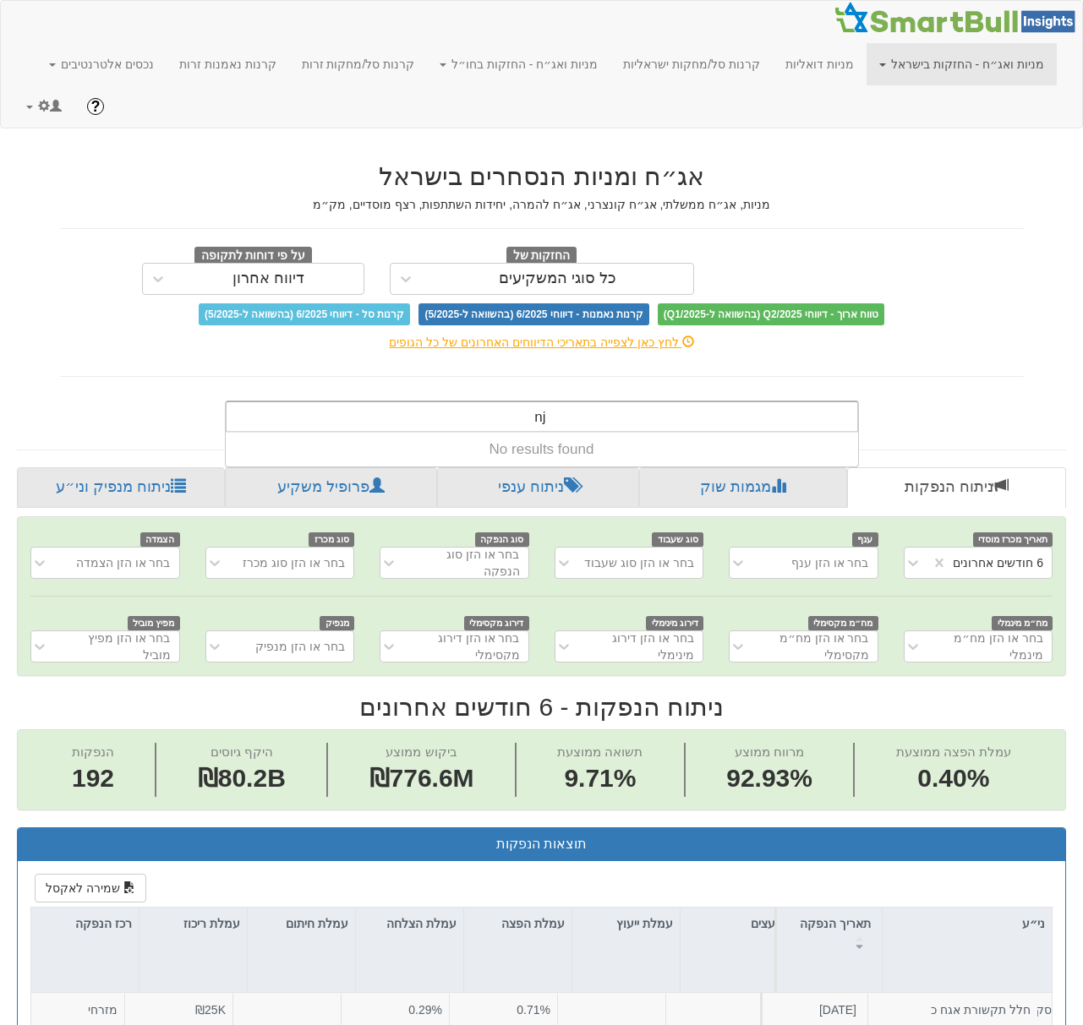
type input "n"
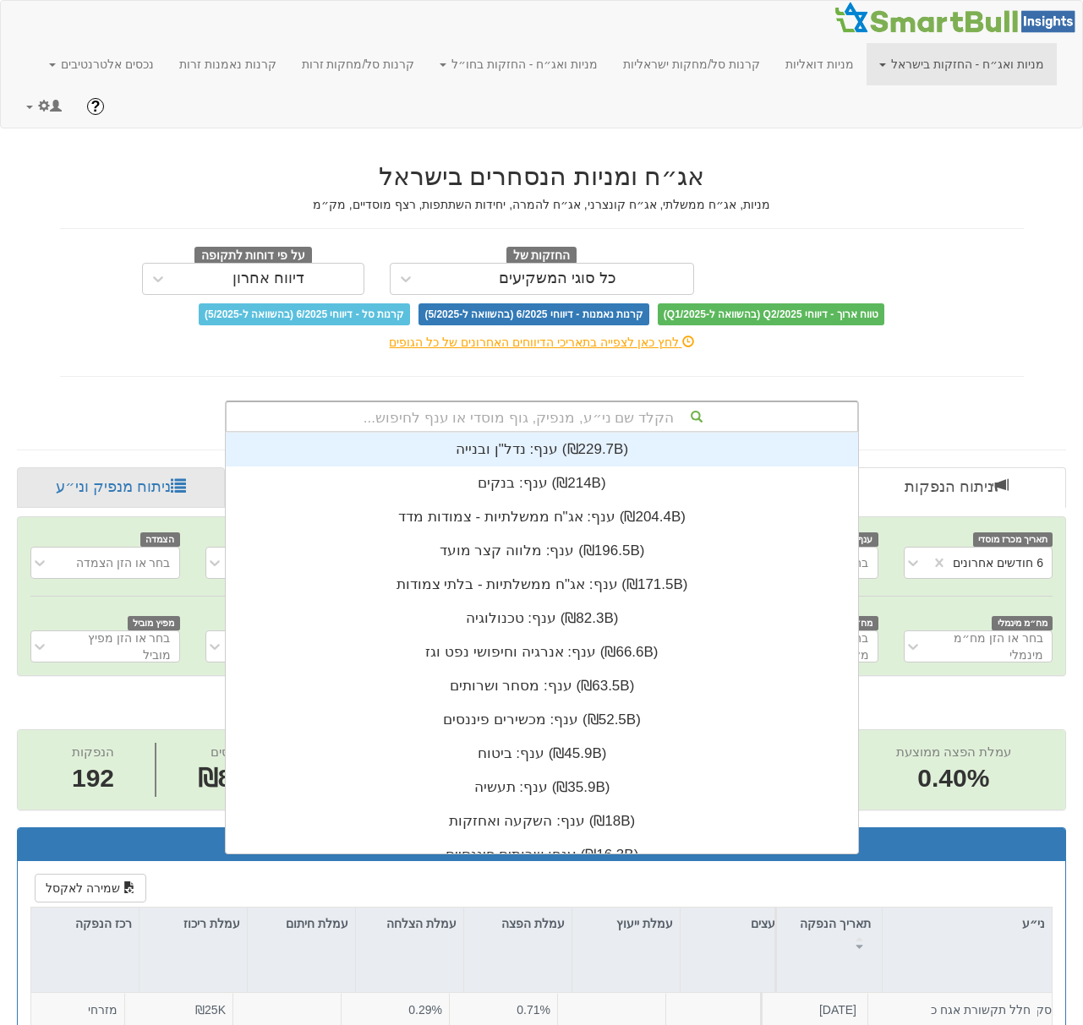
scroll to position [421, 0]
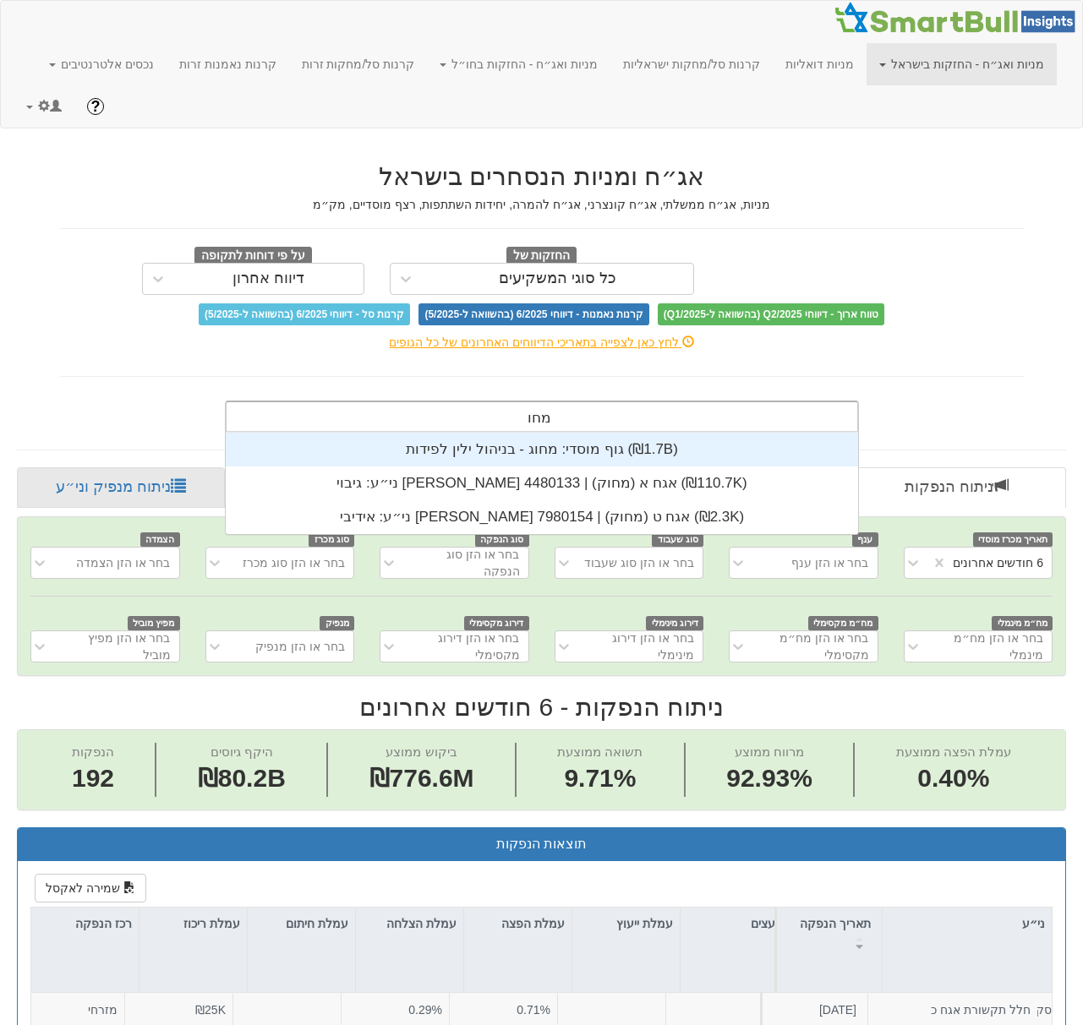
type input "מחוק"
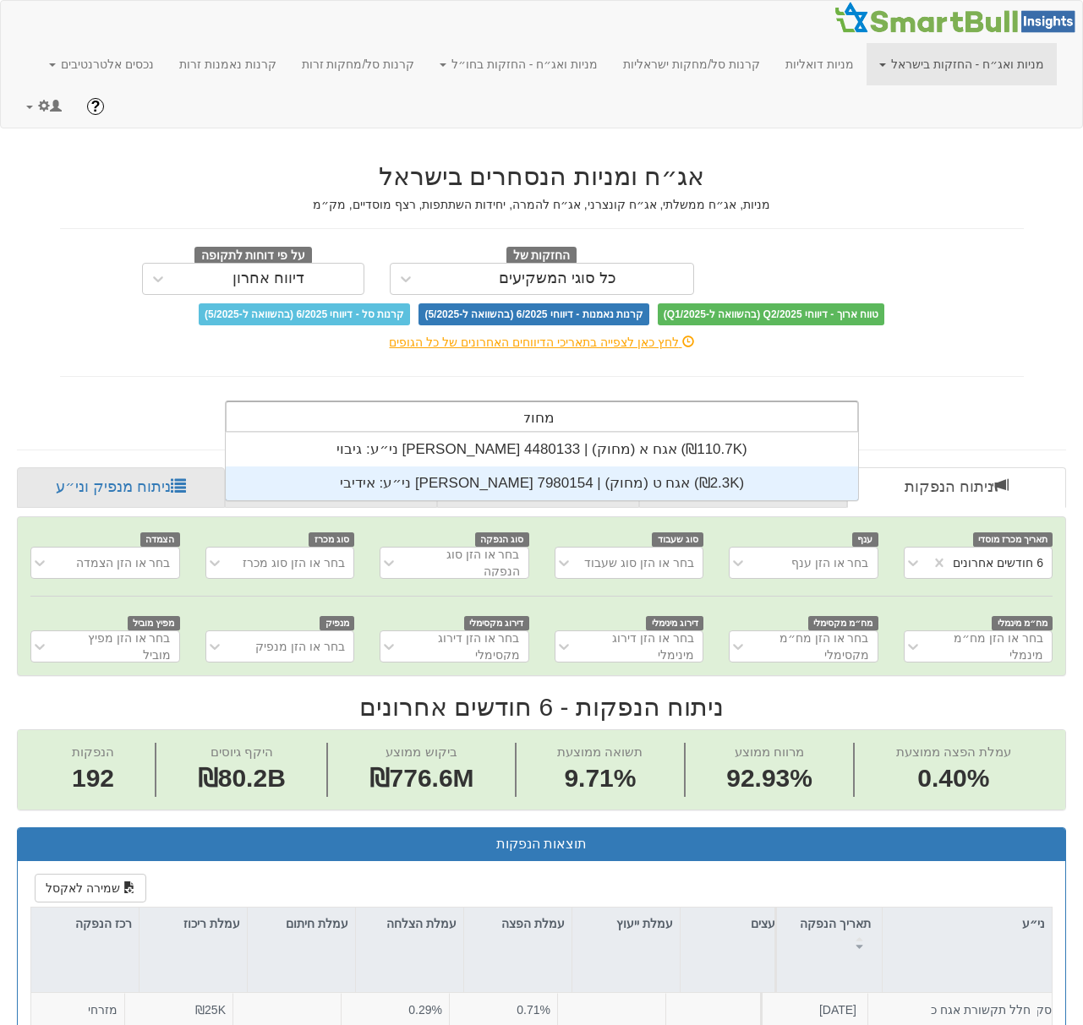
click at [606, 473] on div "ני״ע: ‏אידיבי [PERSON_NAME] אגח ט (מחוק) | 7980154 ‎(₪2.3K)‎" at bounding box center [542, 484] width 632 height 34
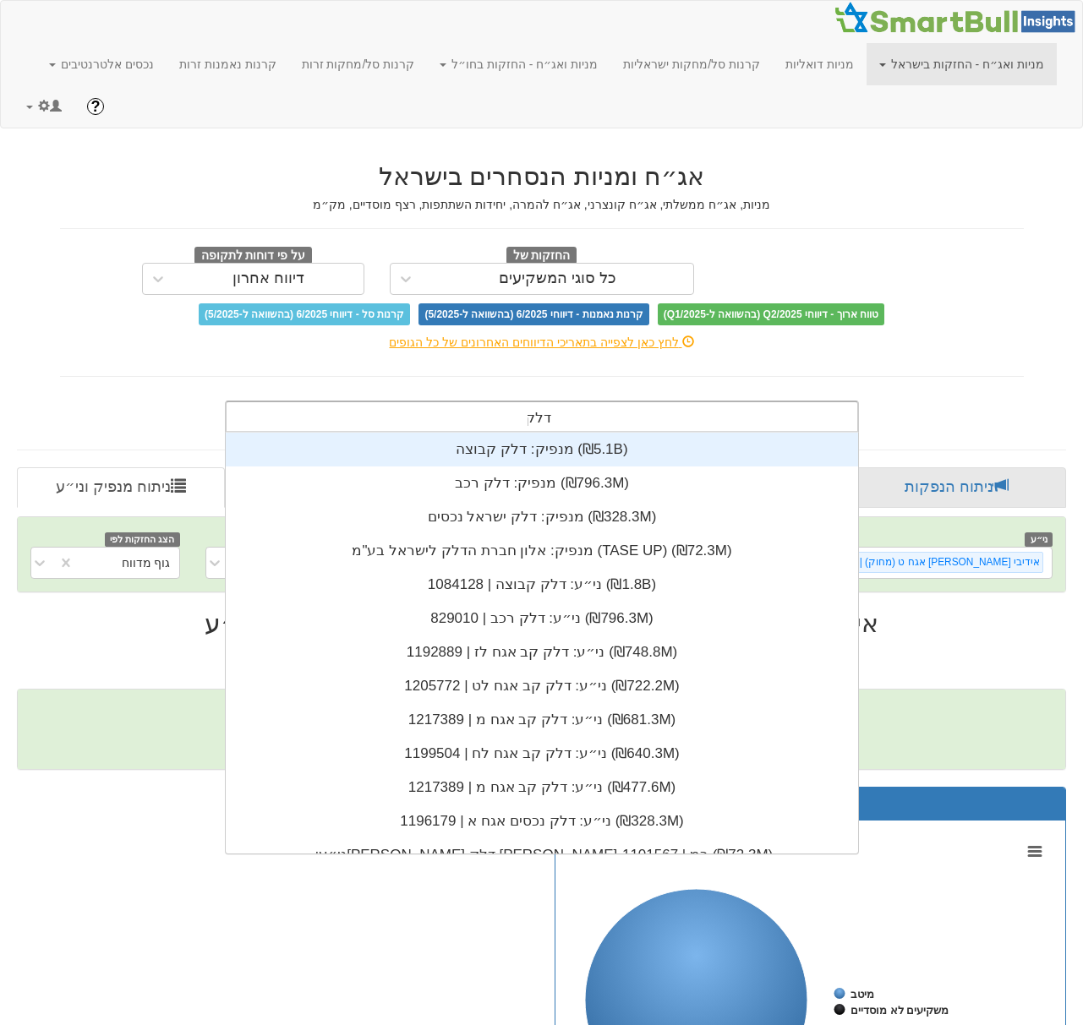
type input "דלק ק"
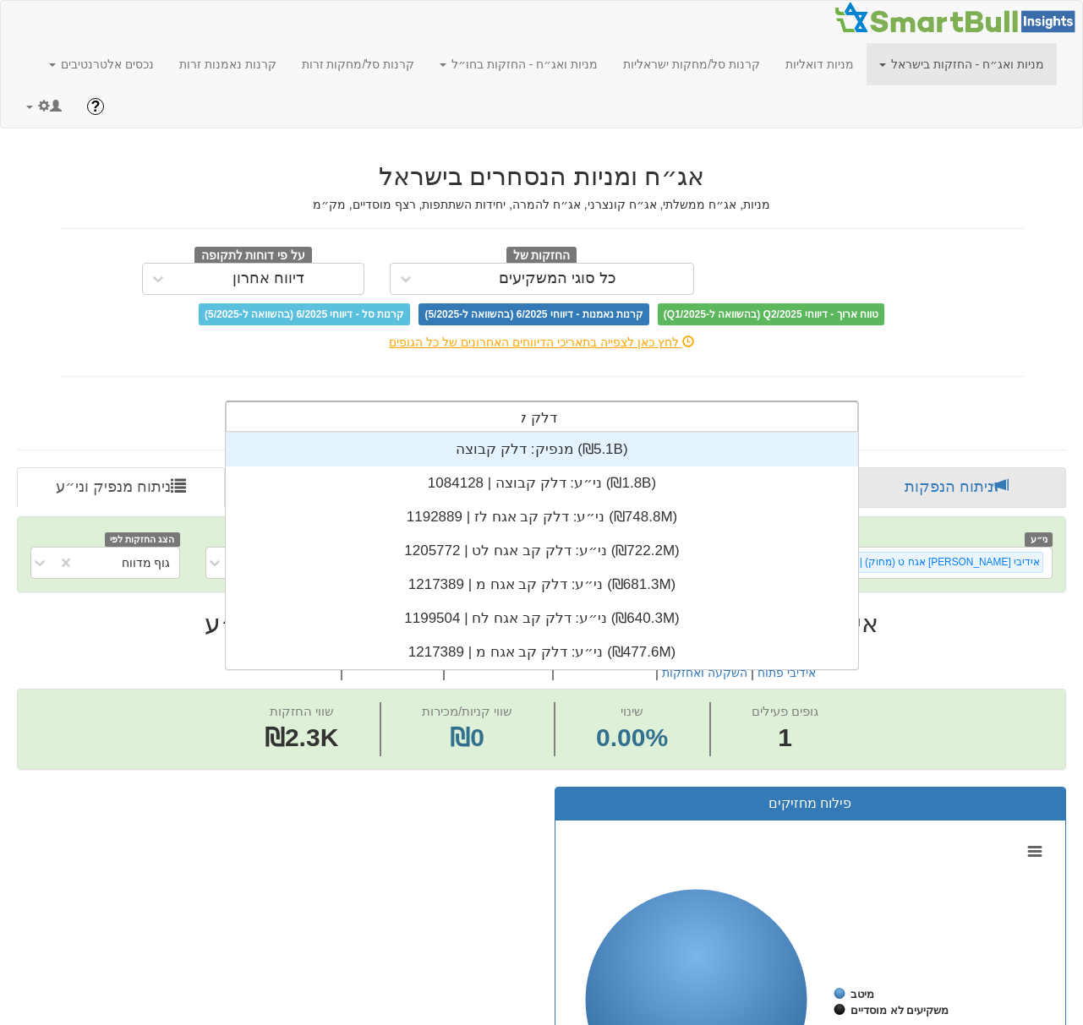
scroll to position [237, 0]
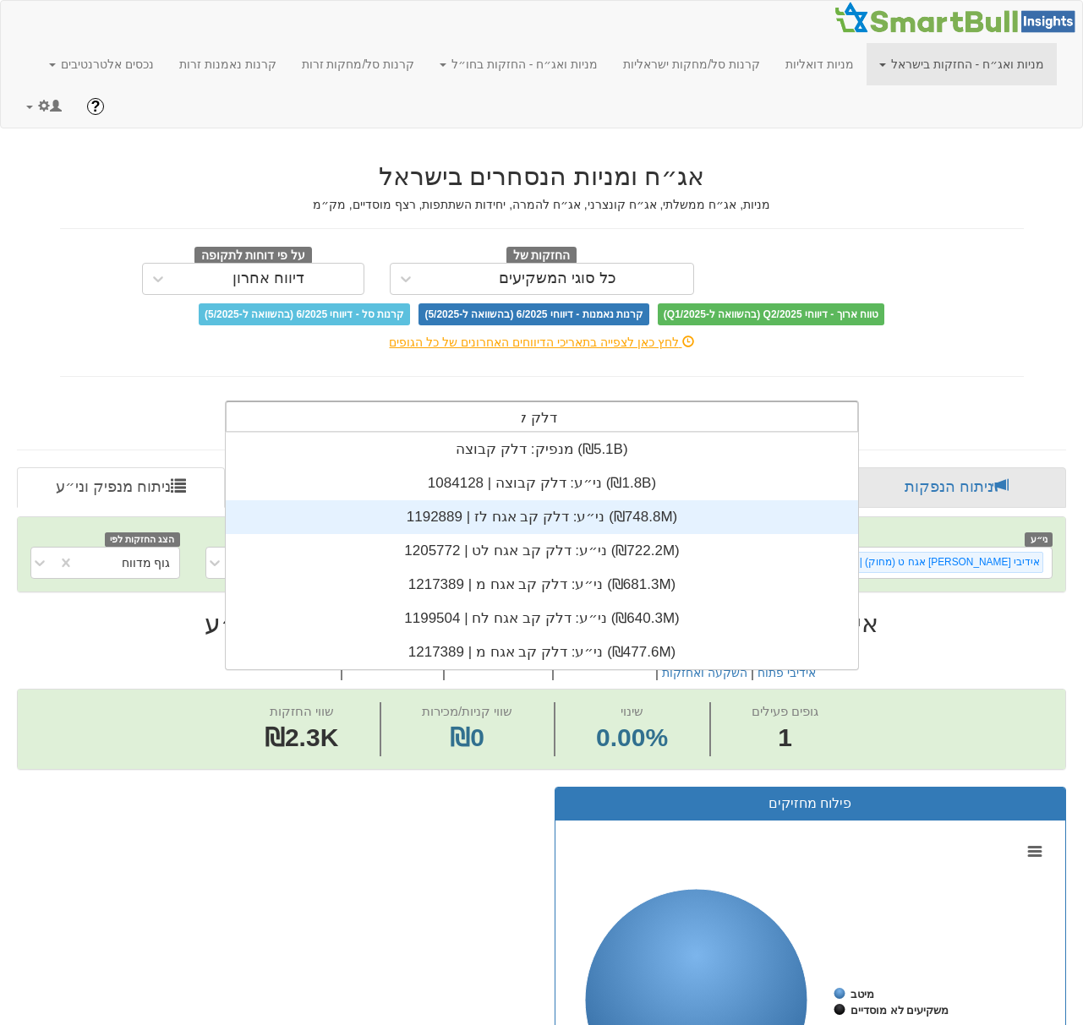
click at [611, 531] on div "ני״ע: ‏דלק קב אגח לז | 1192889 ‎(₪748.8M)‎" at bounding box center [542, 517] width 632 height 34
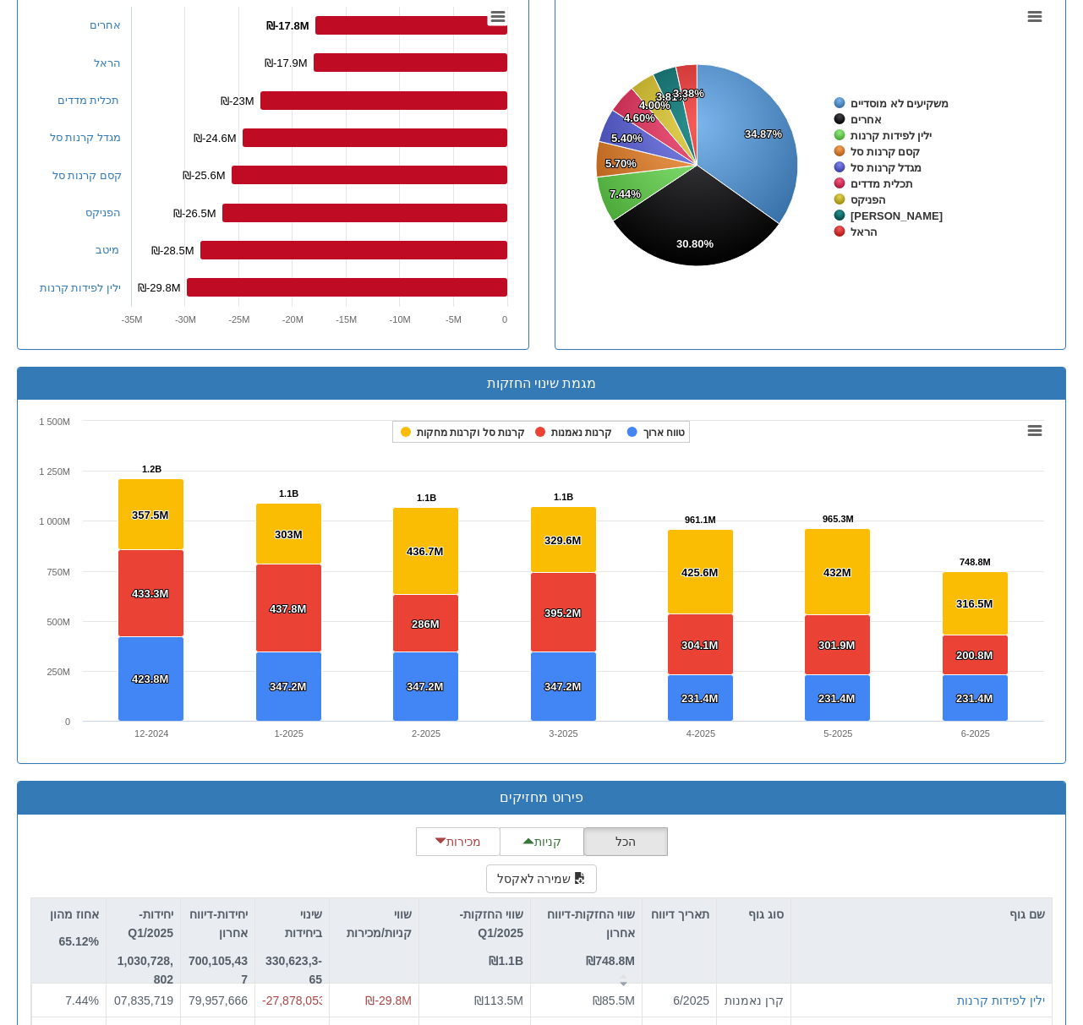
scroll to position [1082, 0]
